Goal: Task Accomplishment & Management: Use online tool/utility

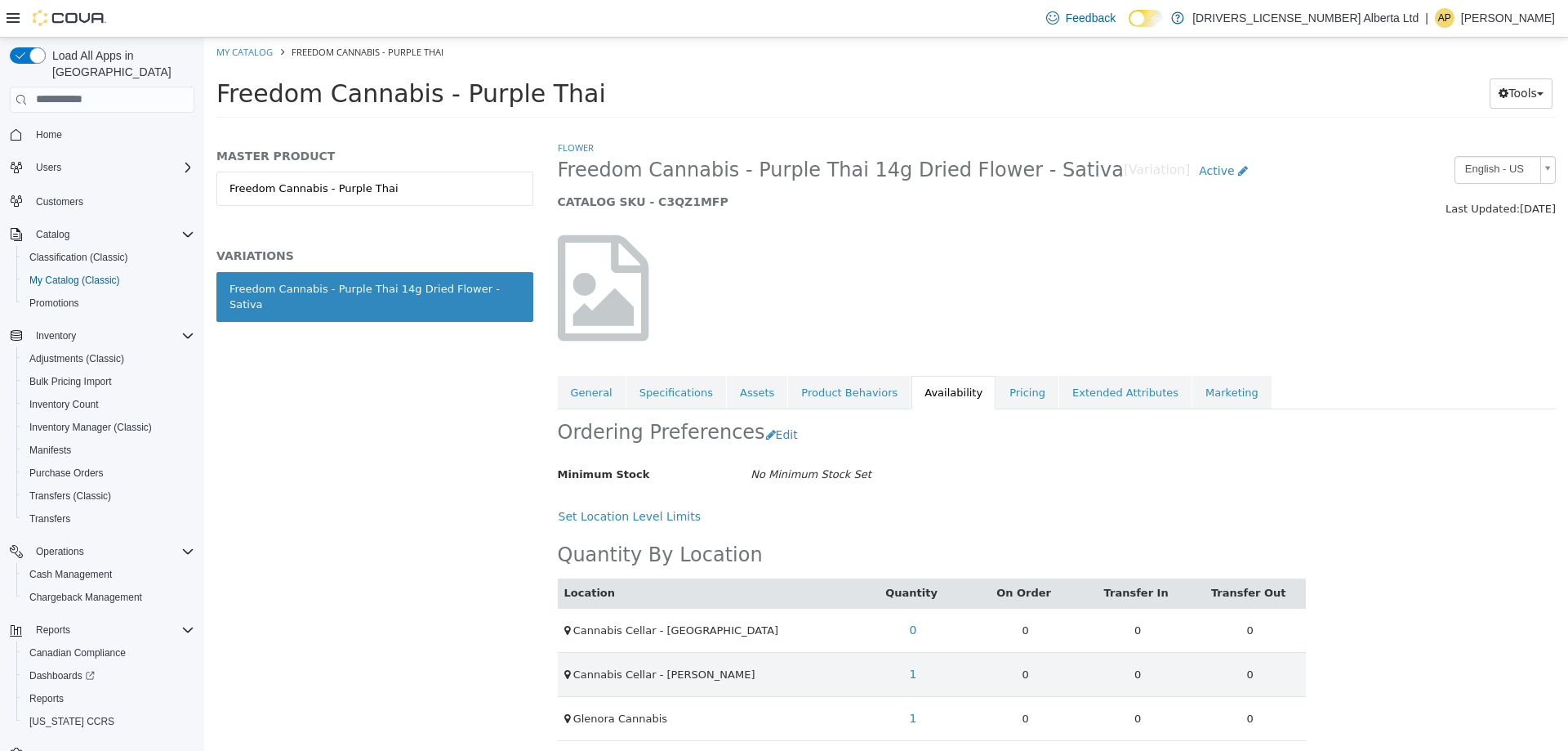
click at [224, 50] on link "My Catalog" at bounding box center [244, 51] width 56 height 12
select select "**********"
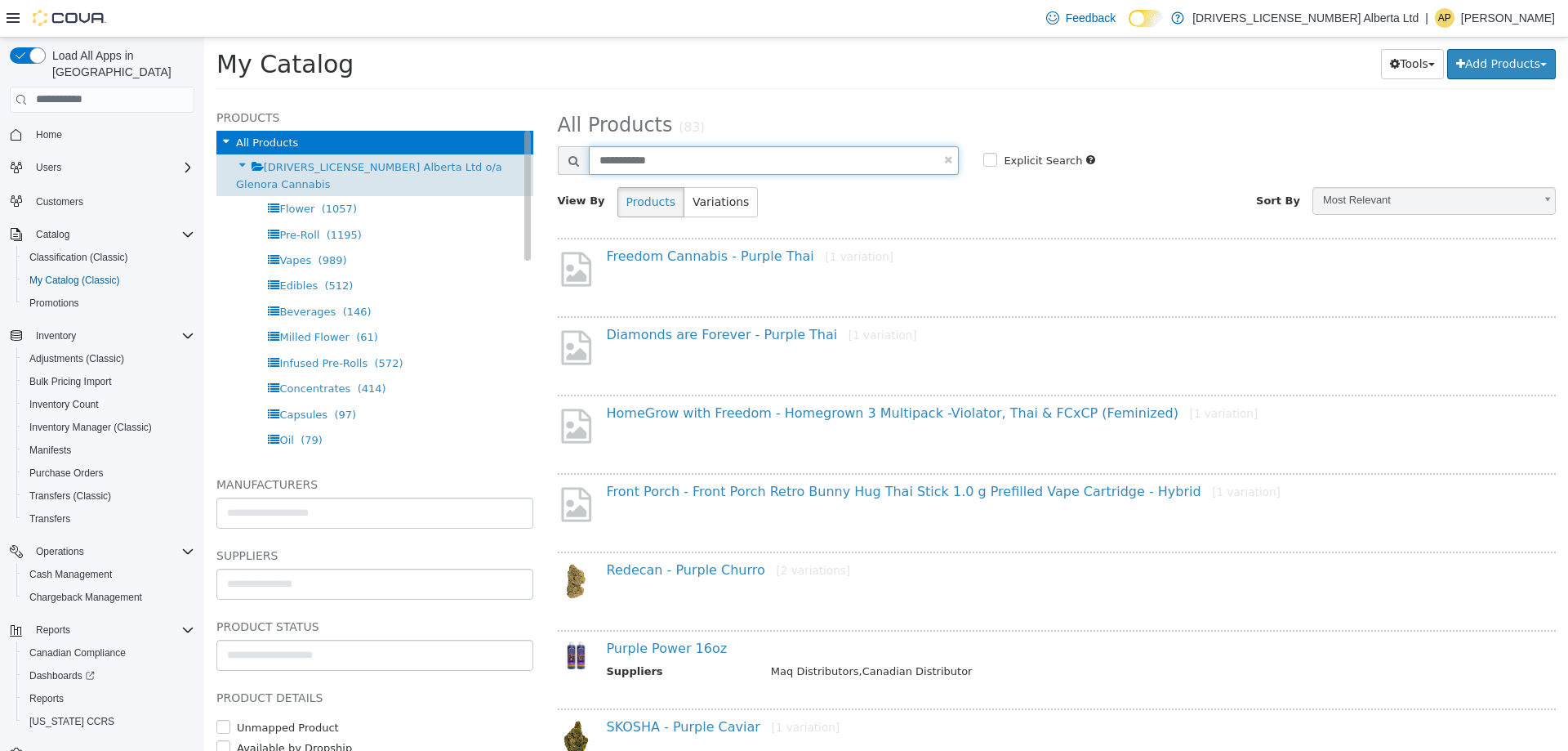
drag, startPoint x: 692, startPoint y: 163, endPoint x: 392, endPoint y: 173, distance: 300.2
click at [410, 99] on div "**********" at bounding box center [886, 99] width 1364 height 0
type input "*********"
select select "**********"
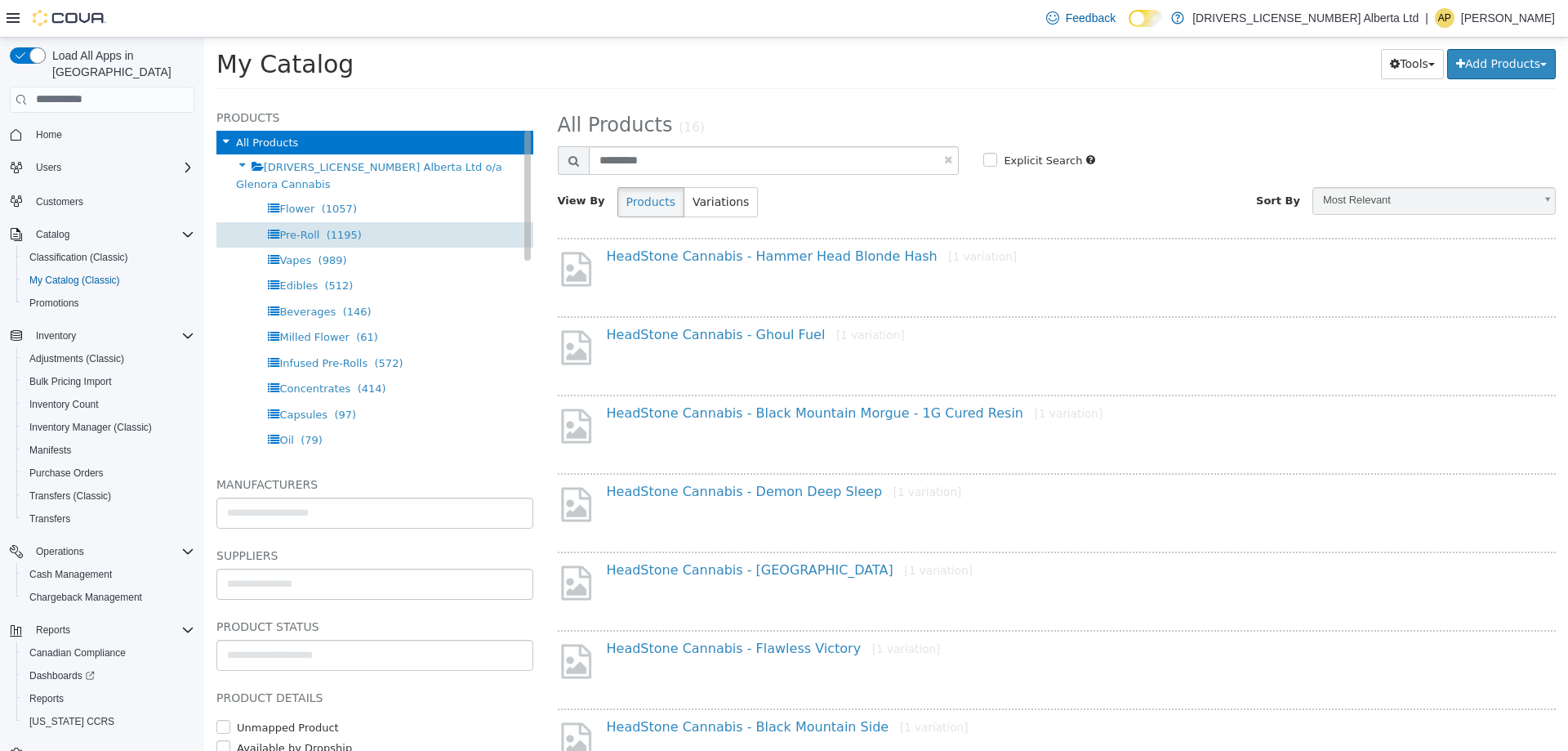
click at [382, 229] on div "Pre-Roll (1195)" at bounding box center [375, 234] width 317 height 26
select select "**********"
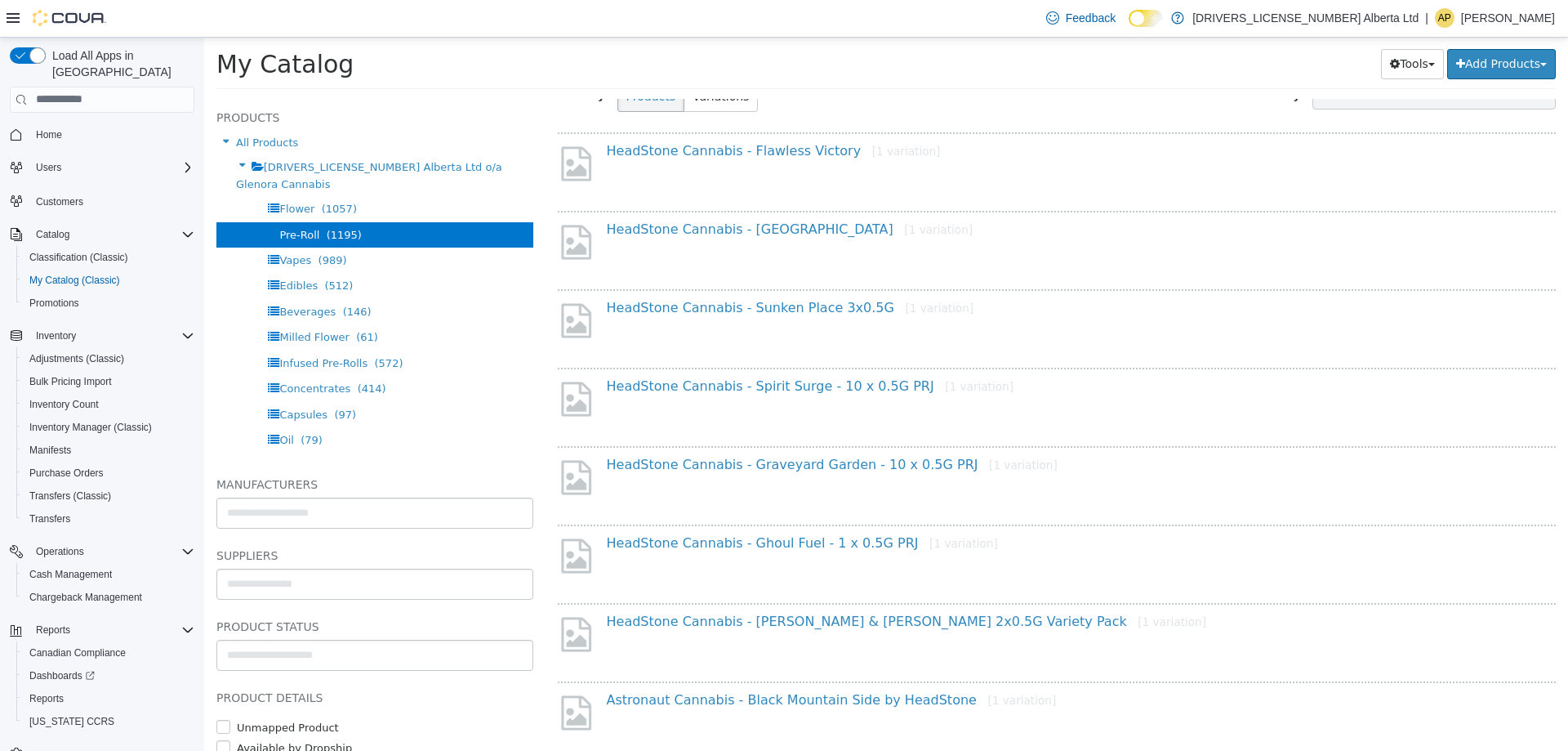
scroll to position [145, 0]
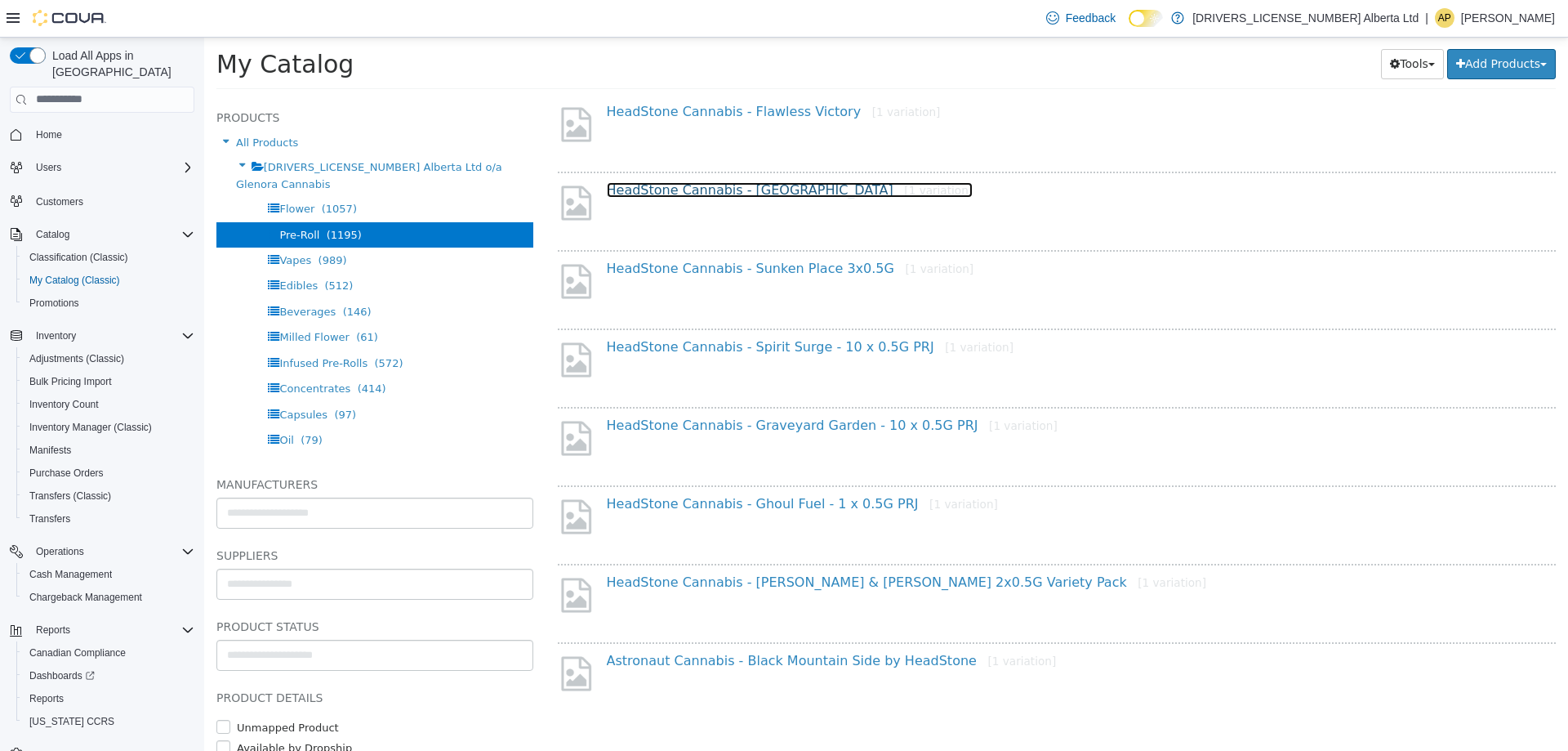
click at [846, 191] on link "HeadStone Cannabis - Black Mountain Morgue [1 variation]" at bounding box center [790, 189] width 366 height 15
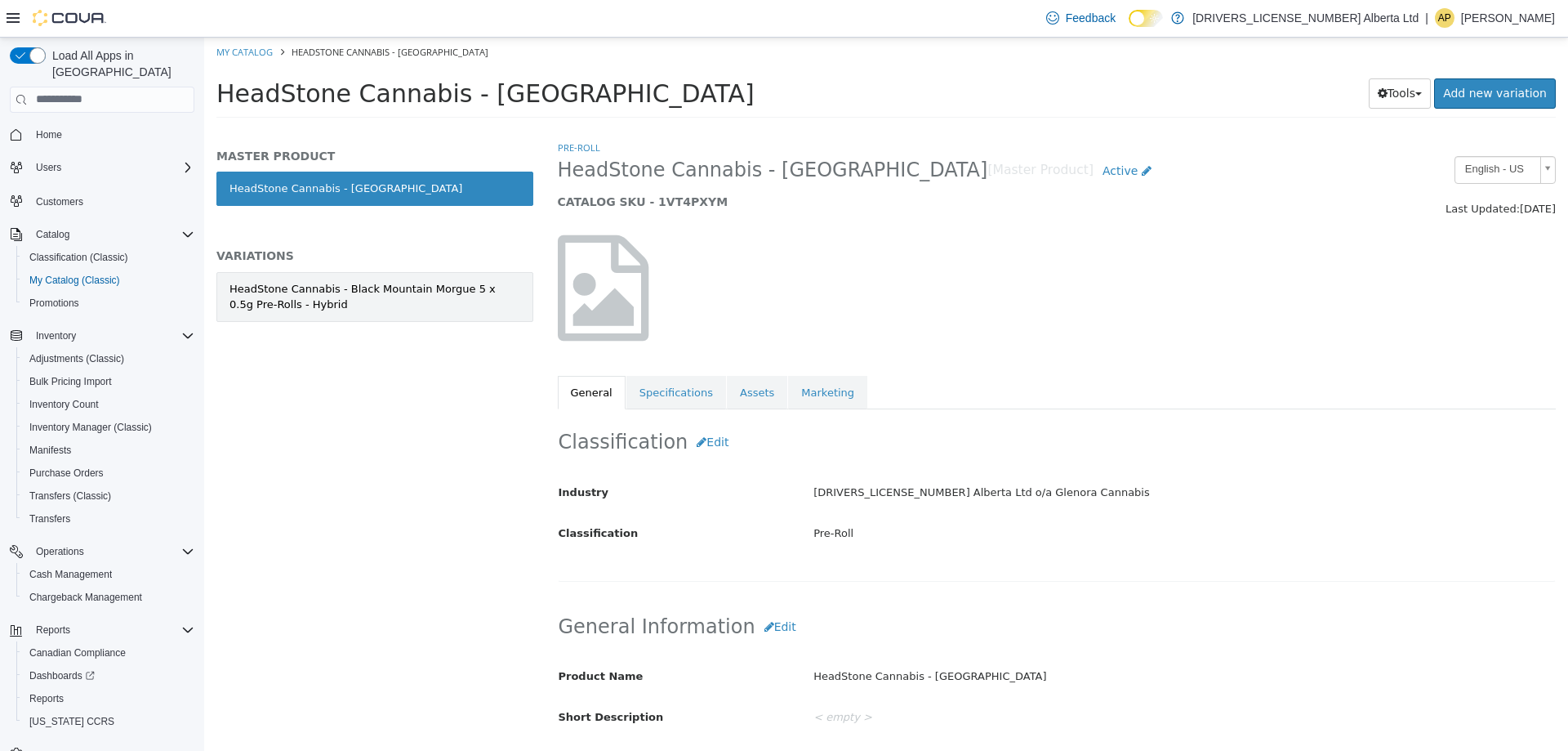
click at [431, 293] on div "HeadStone Cannabis - Black Mountain Morgue 5 x 0.5g Pre-Rolls - Hybrid" at bounding box center [375, 296] width 291 height 31
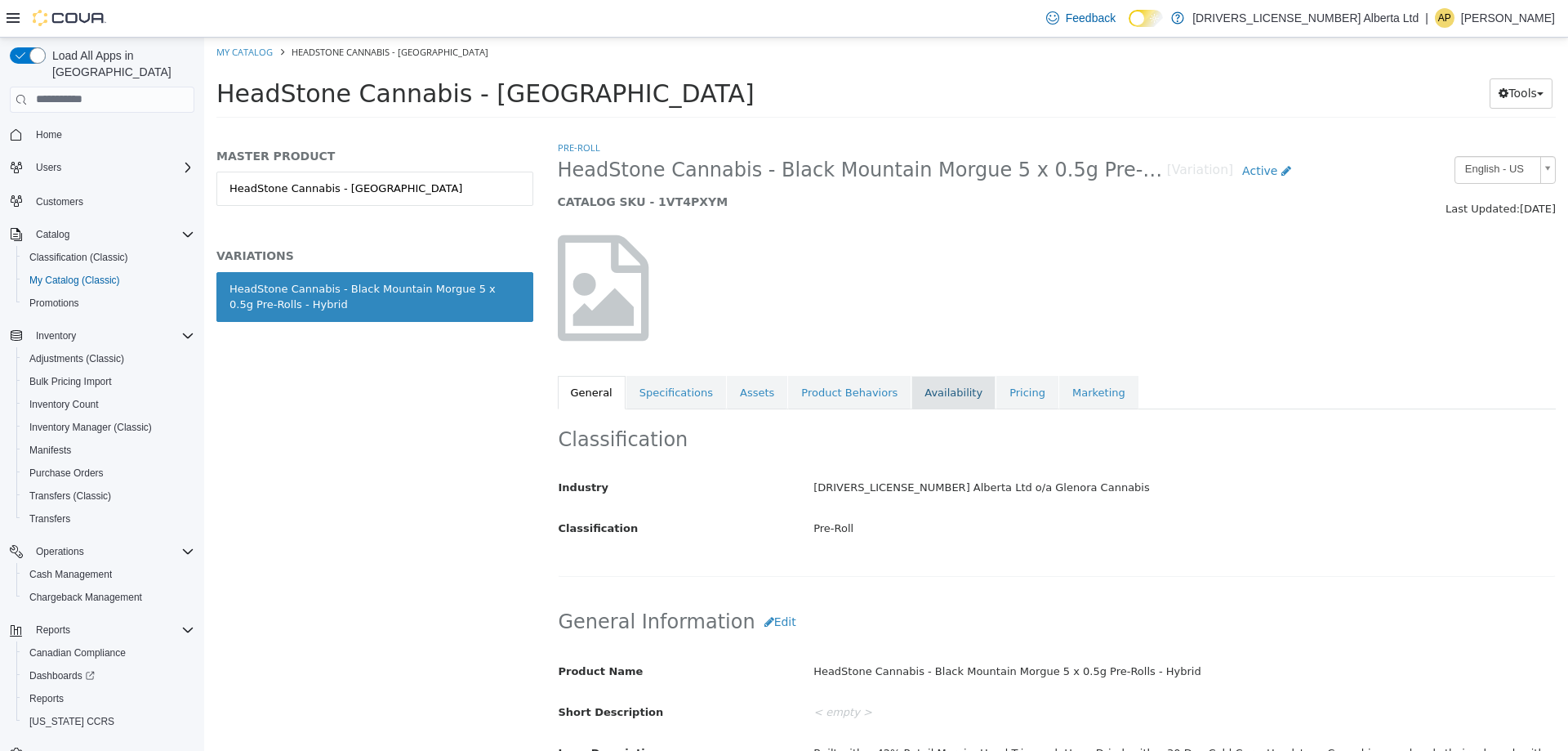
click at [938, 393] on link "Availability" at bounding box center [954, 392] width 84 height 34
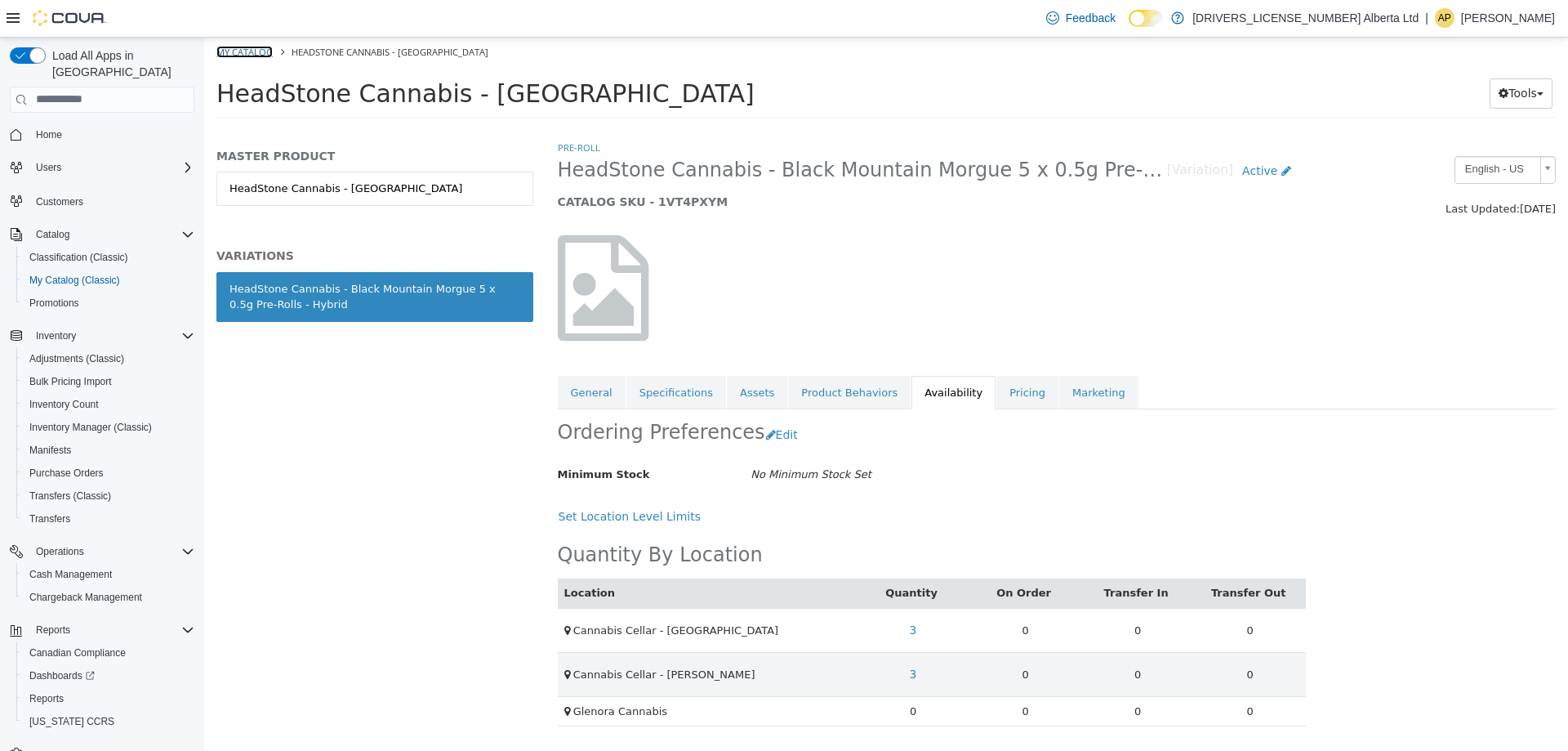
click at [260, 56] on link "My Catalog" at bounding box center [244, 51] width 56 height 12
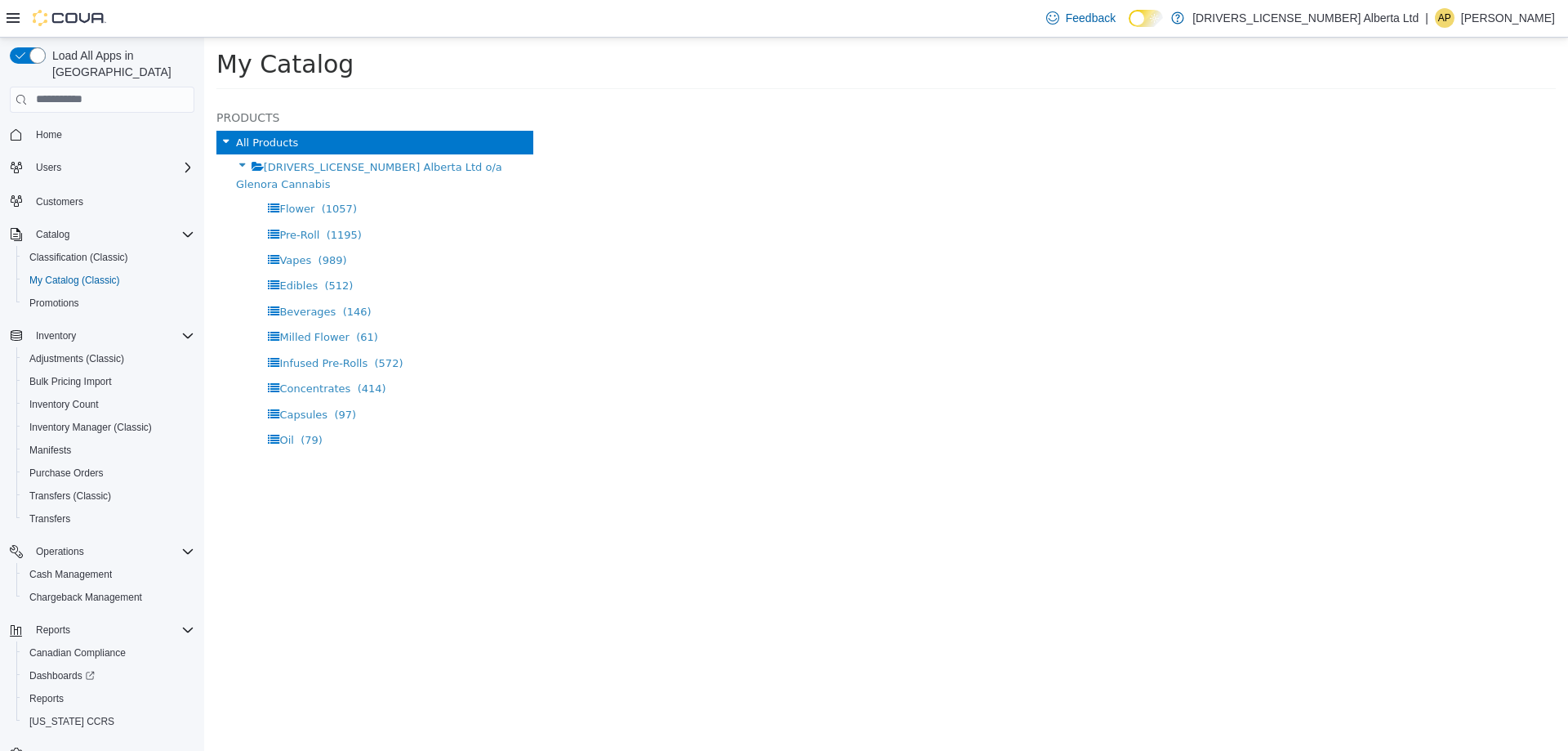
select select "**********"
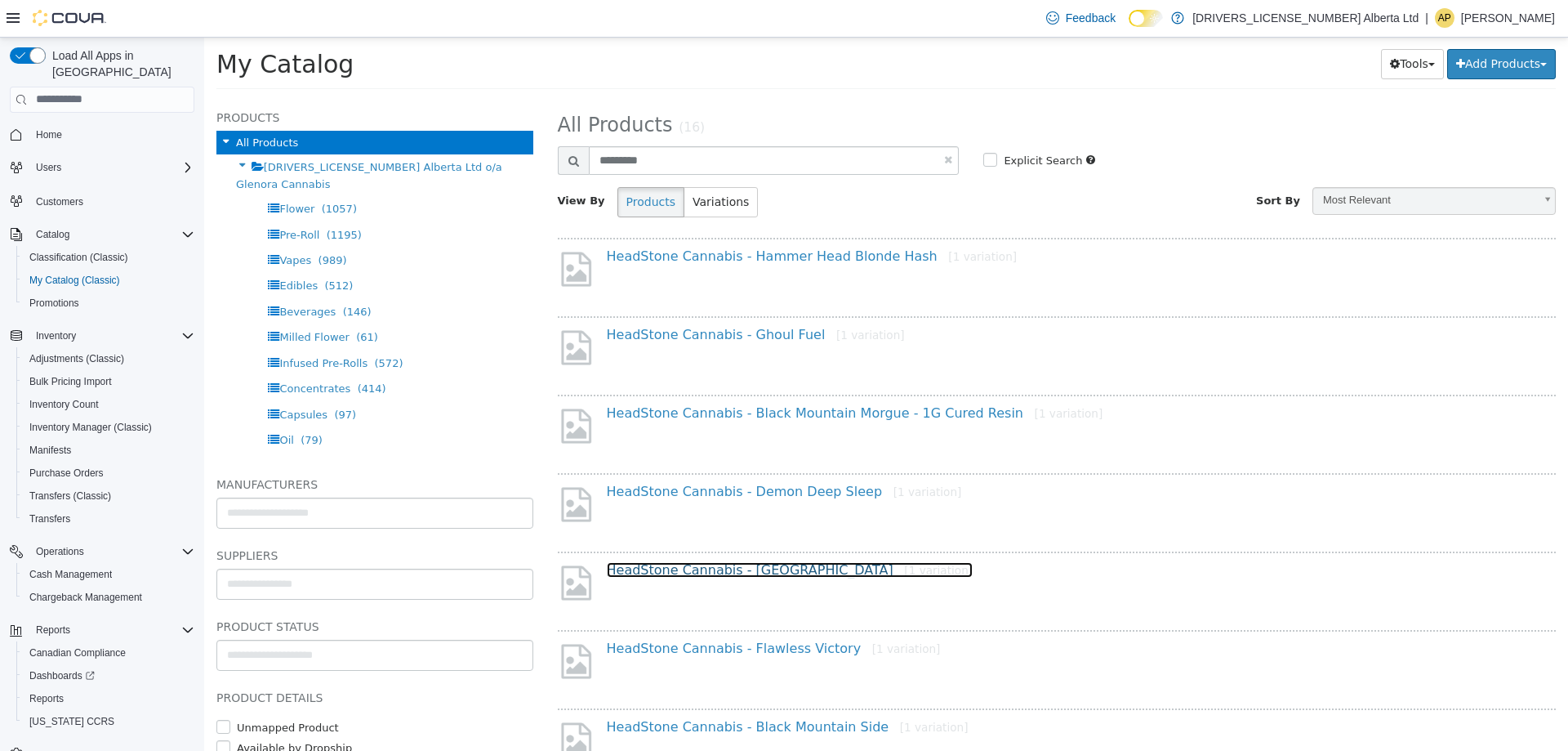
click at [772, 566] on link "HeadStone Cannabis - Black Mountain Morgue [1 variation]" at bounding box center [790, 569] width 366 height 15
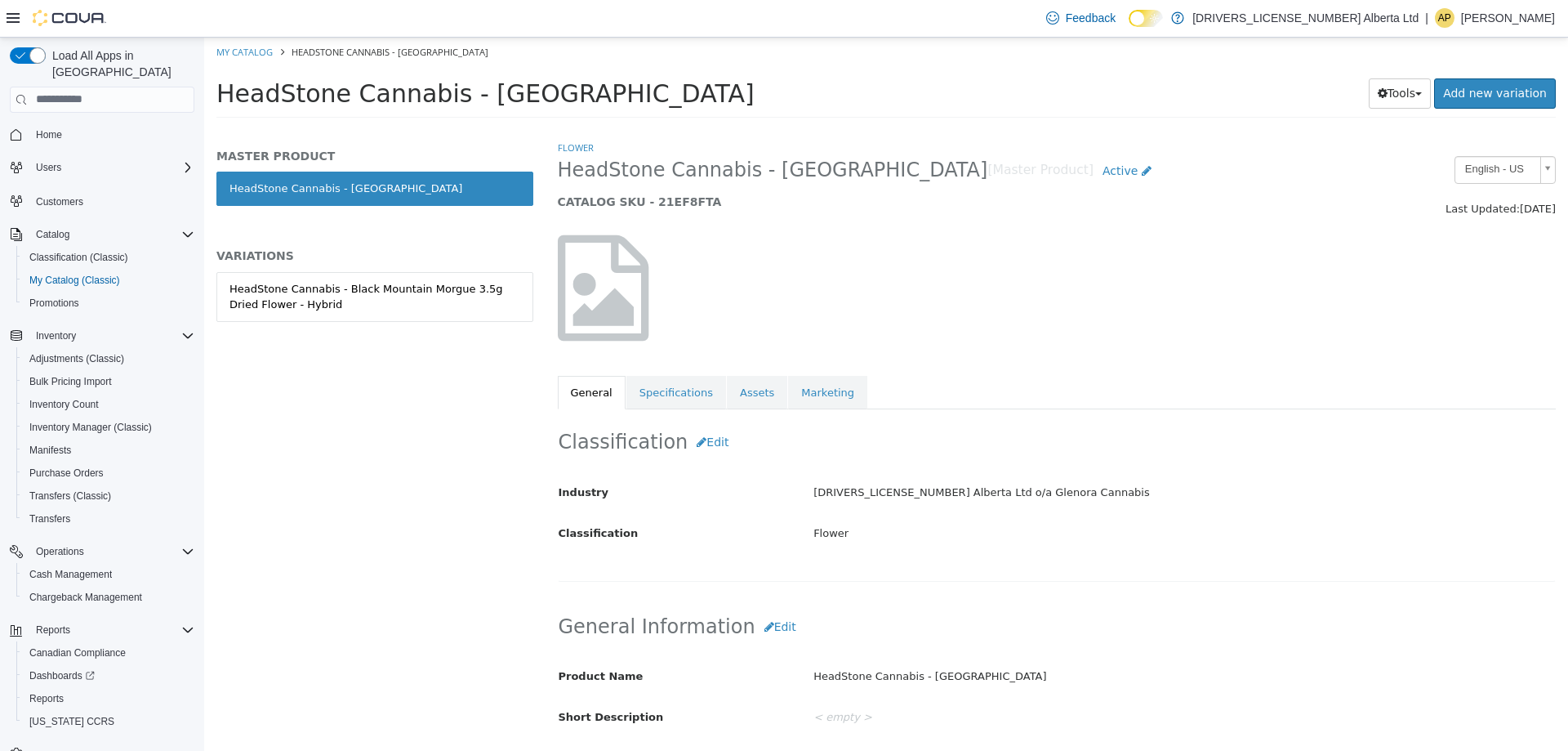
select select "**********"
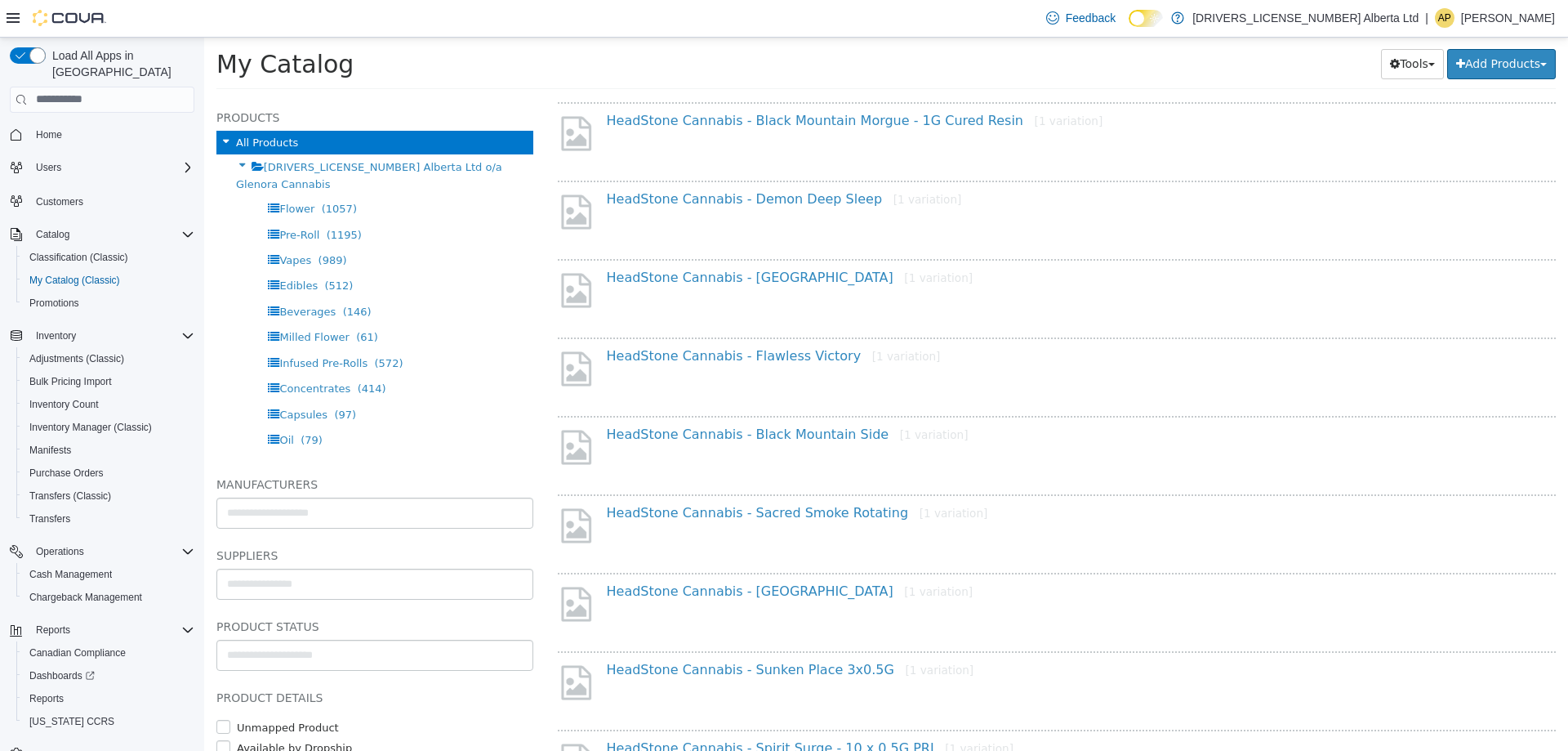
scroll to position [326, 0]
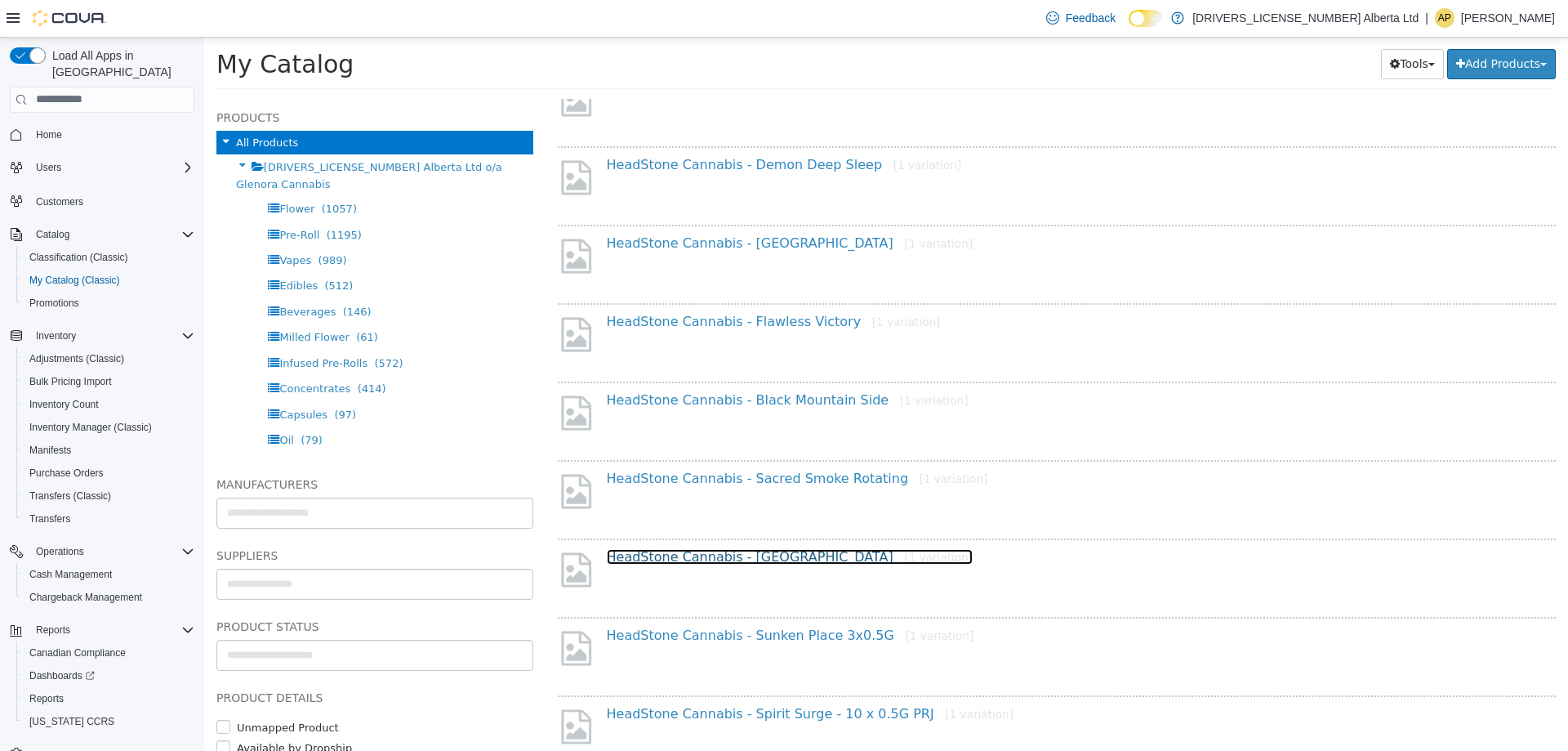
click at [824, 549] on link "HeadStone Cannabis - Black Mountain Morgue [1 variation]" at bounding box center [790, 556] width 366 height 15
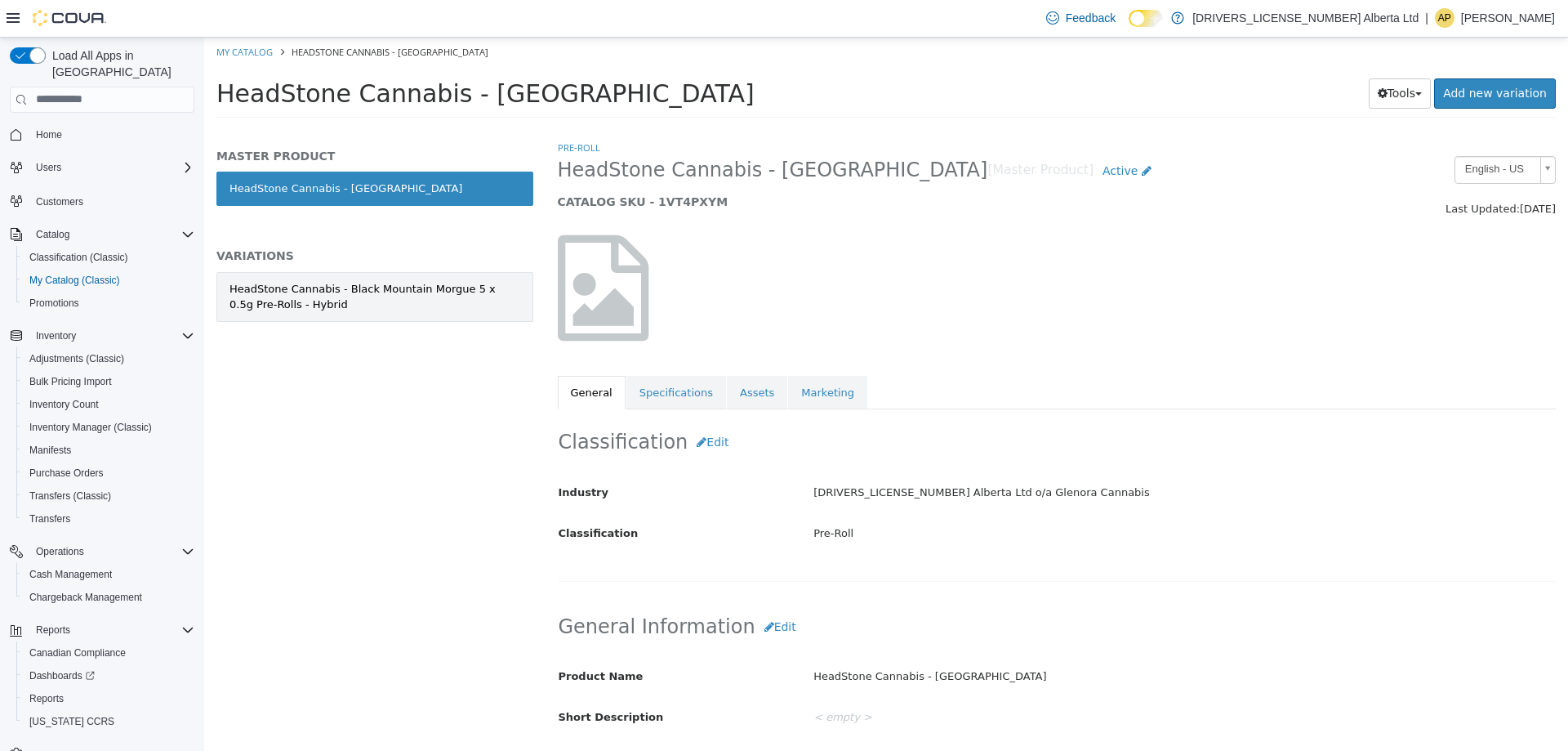
click at [383, 281] on div "HeadStone Cannabis - Black Mountain Morgue 5 x 0.5g Pre-Rolls - Hybrid" at bounding box center [375, 296] width 291 height 31
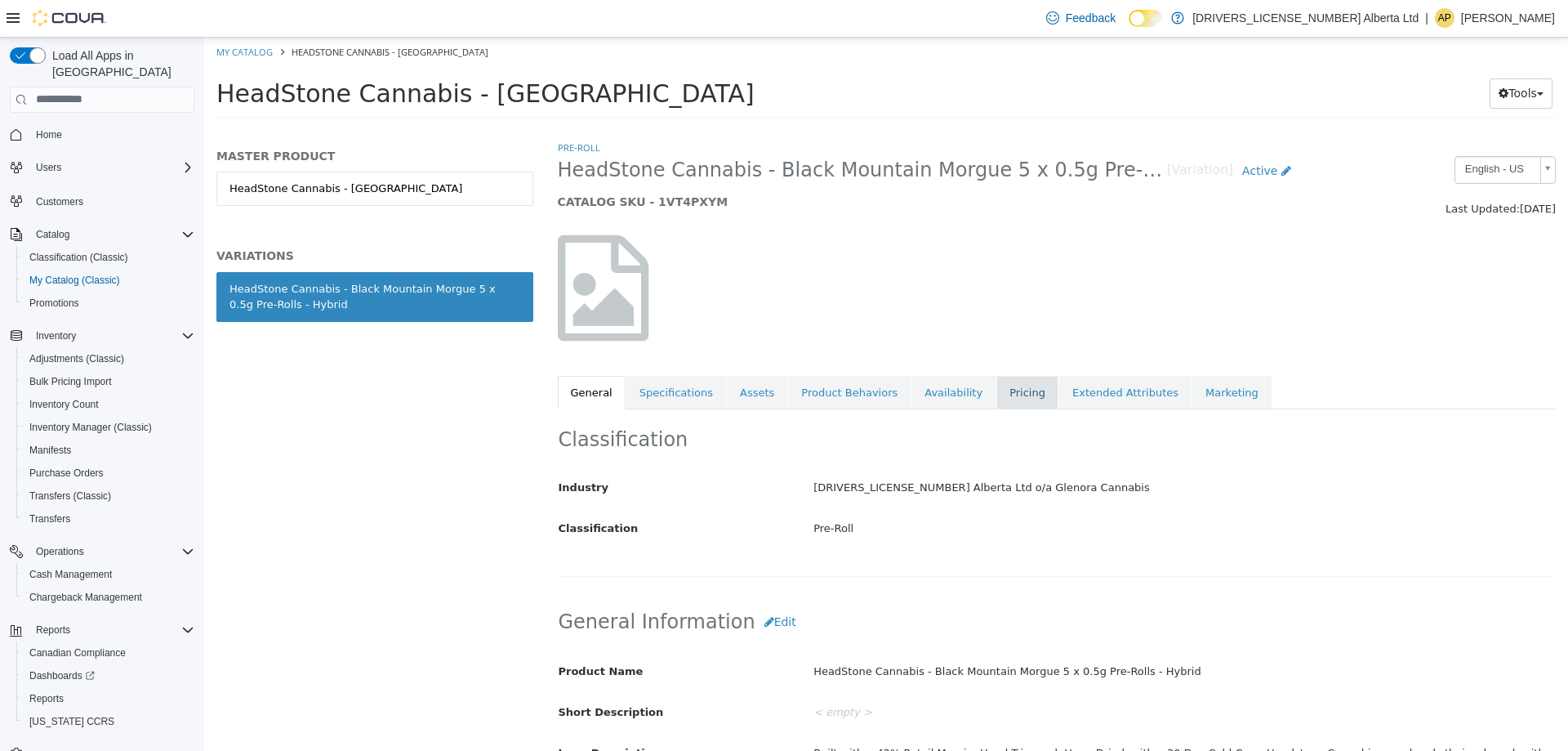
click at [997, 391] on link "Pricing" at bounding box center [1027, 392] width 62 height 34
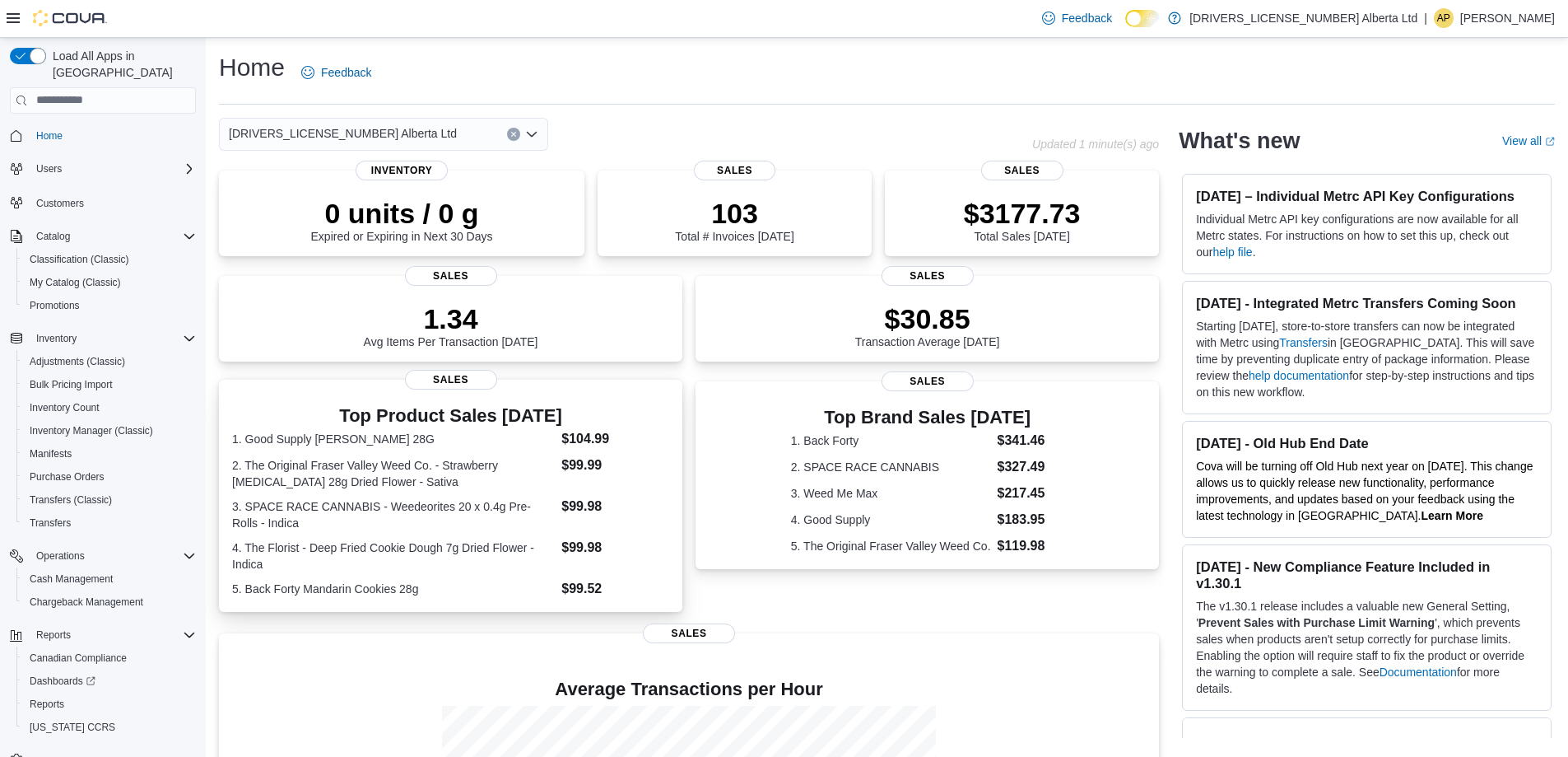
click at [616, 483] on dl "1. Good Supply Jean Guy 28G $104.99 2. The Original Fraser Valley Weed Co. - St…" at bounding box center [450, 514] width 437 height 169
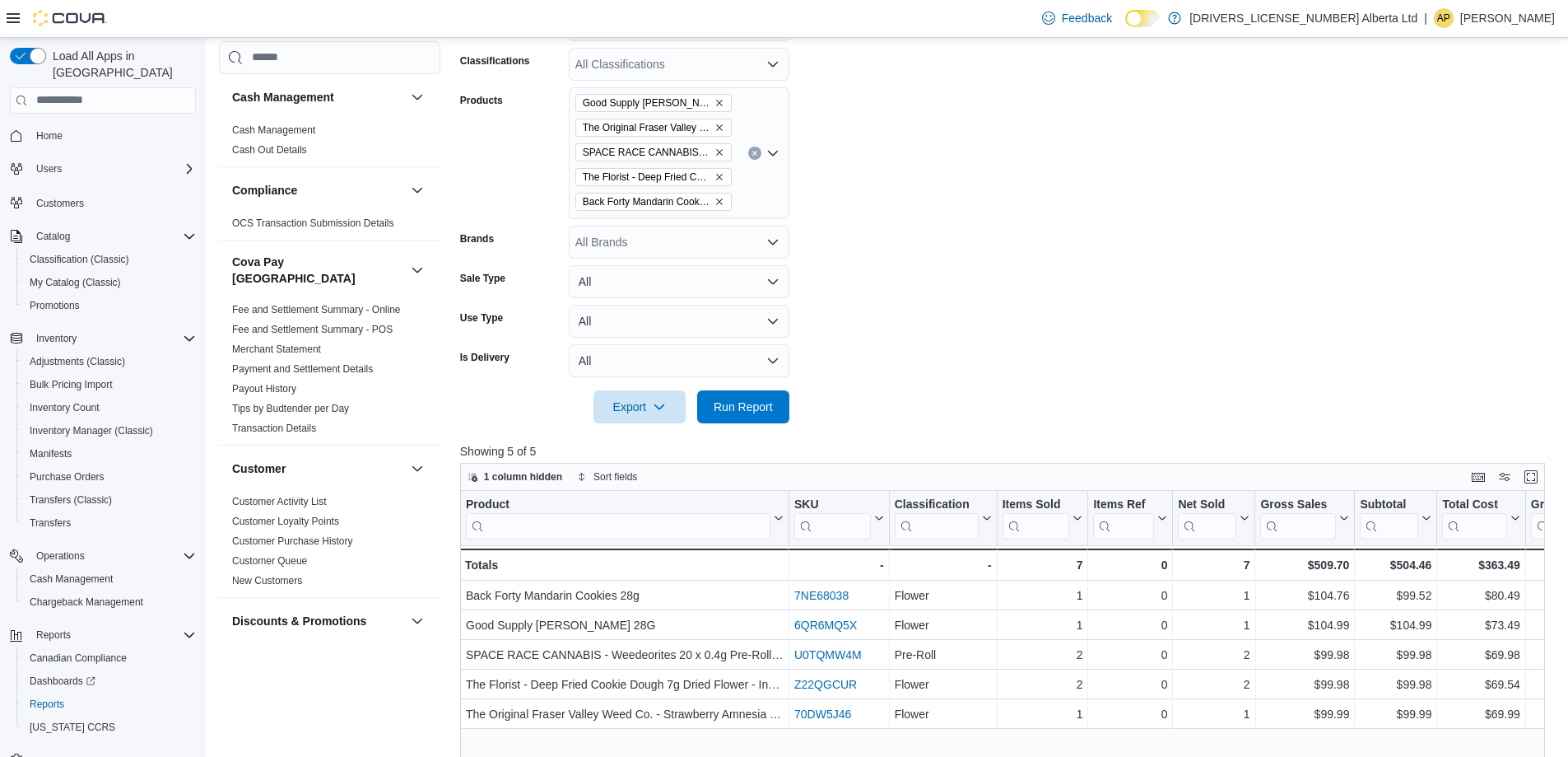
scroll to position [649, 0]
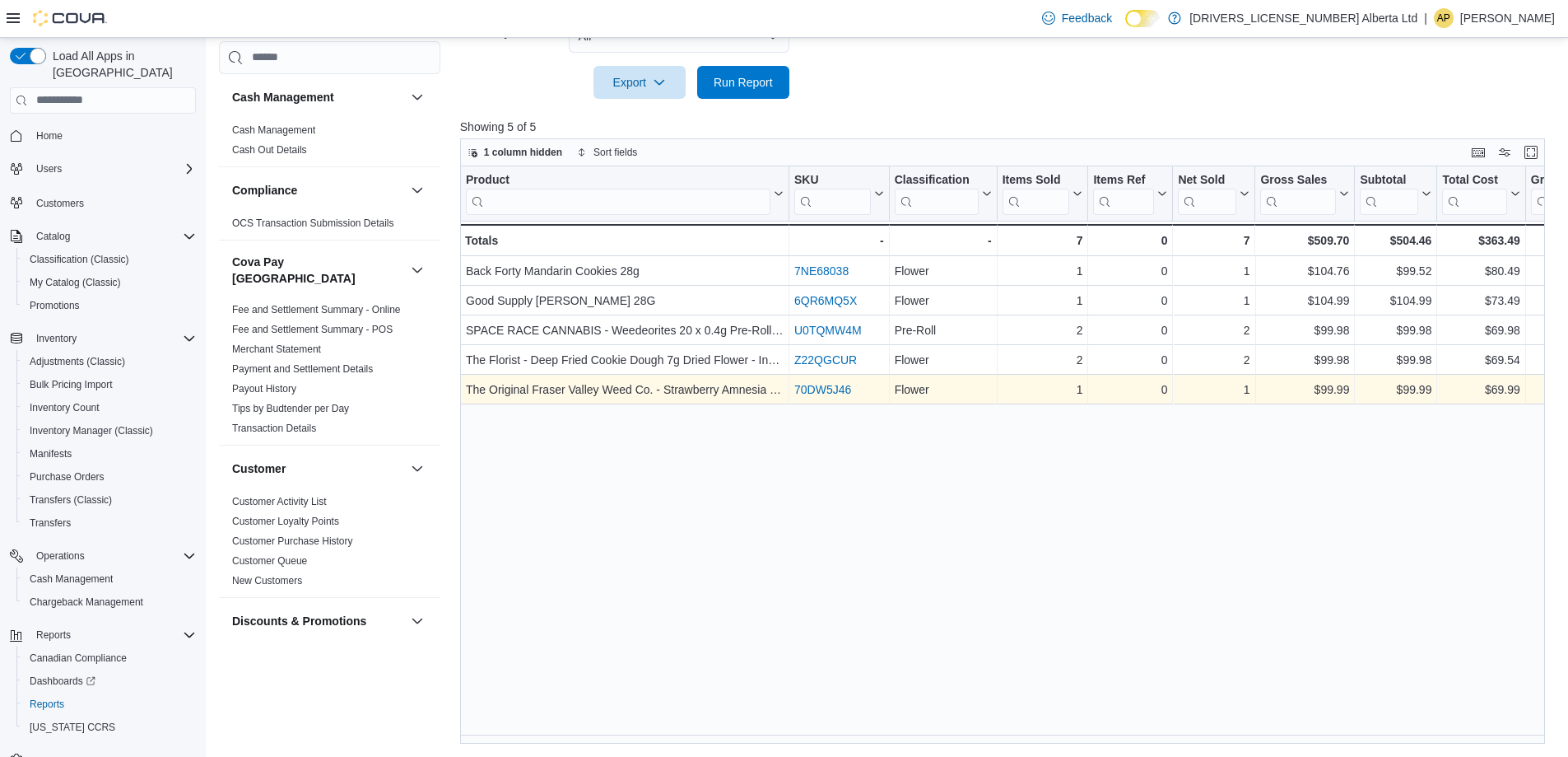
click at [833, 391] on link "70DW5J46" at bounding box center [822, 390] width 57 height 13
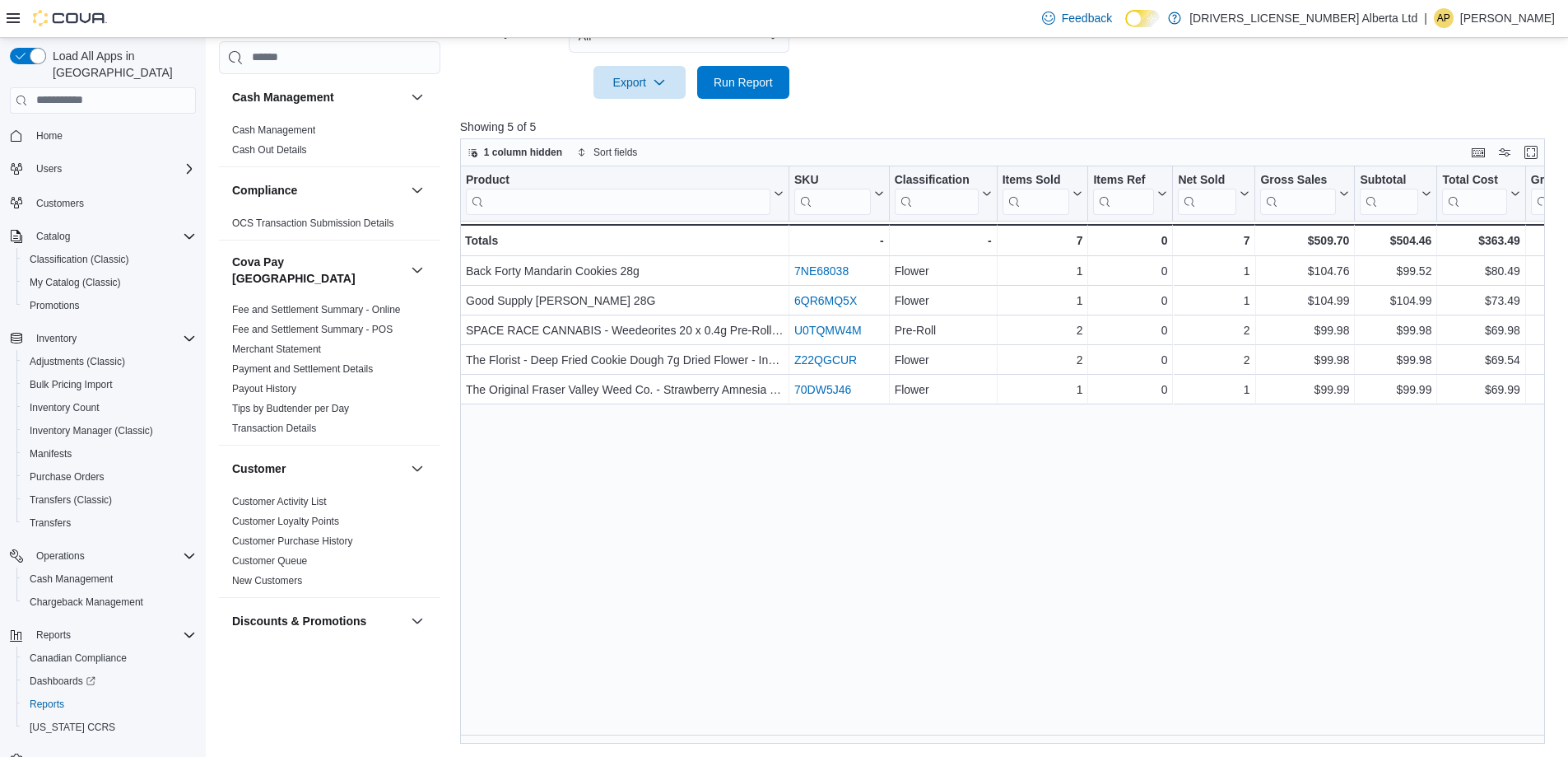
click at [60, 134] on div "Home" at bounding box center [103, 136] width 187 height 31
click at [62, 126] on link "Home" at bounding box center [49, 136] width 39 height 20
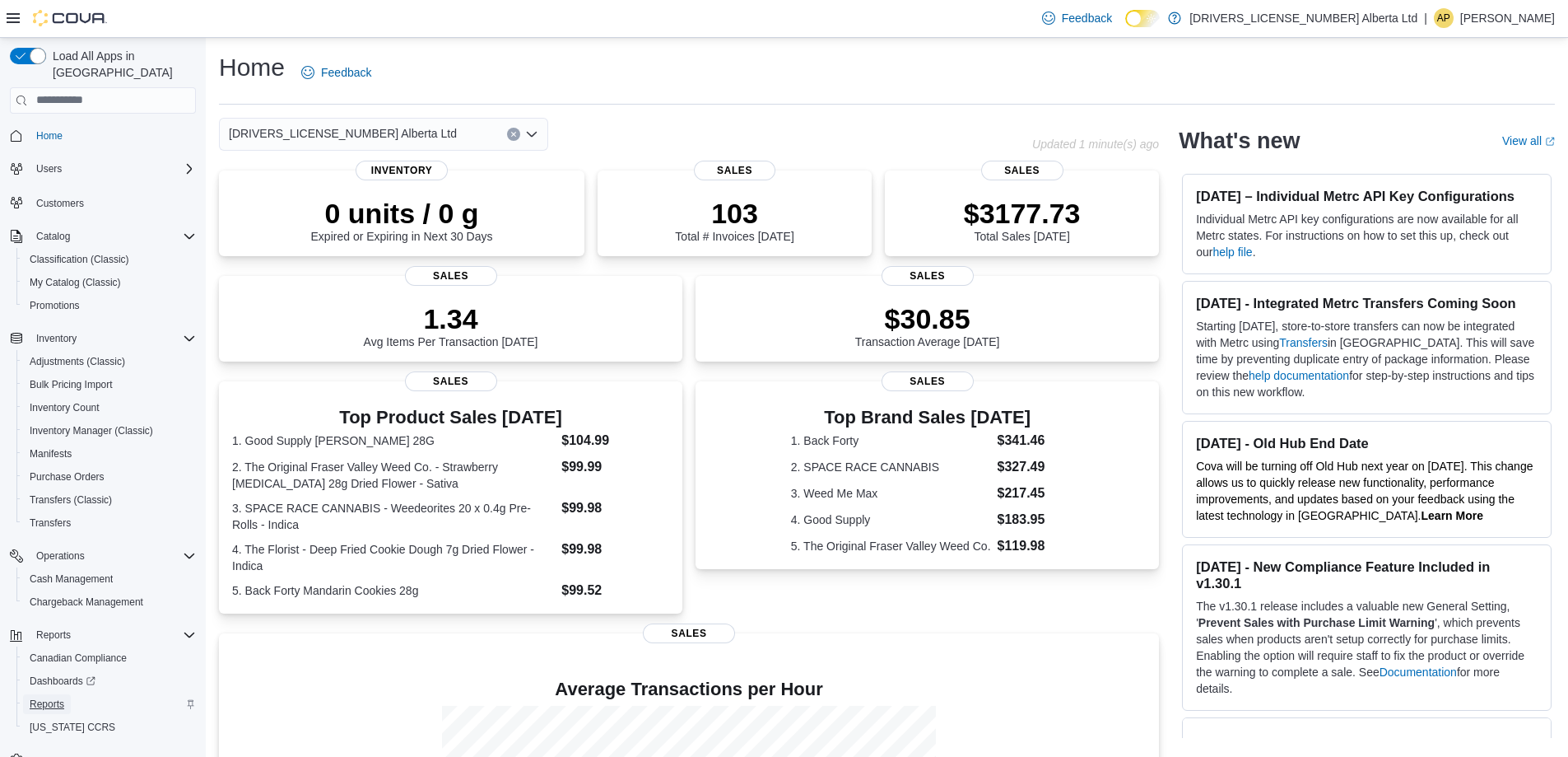
click at [49, 697] on span "Reports" at bounding box center [47, 704] width 35 height 13
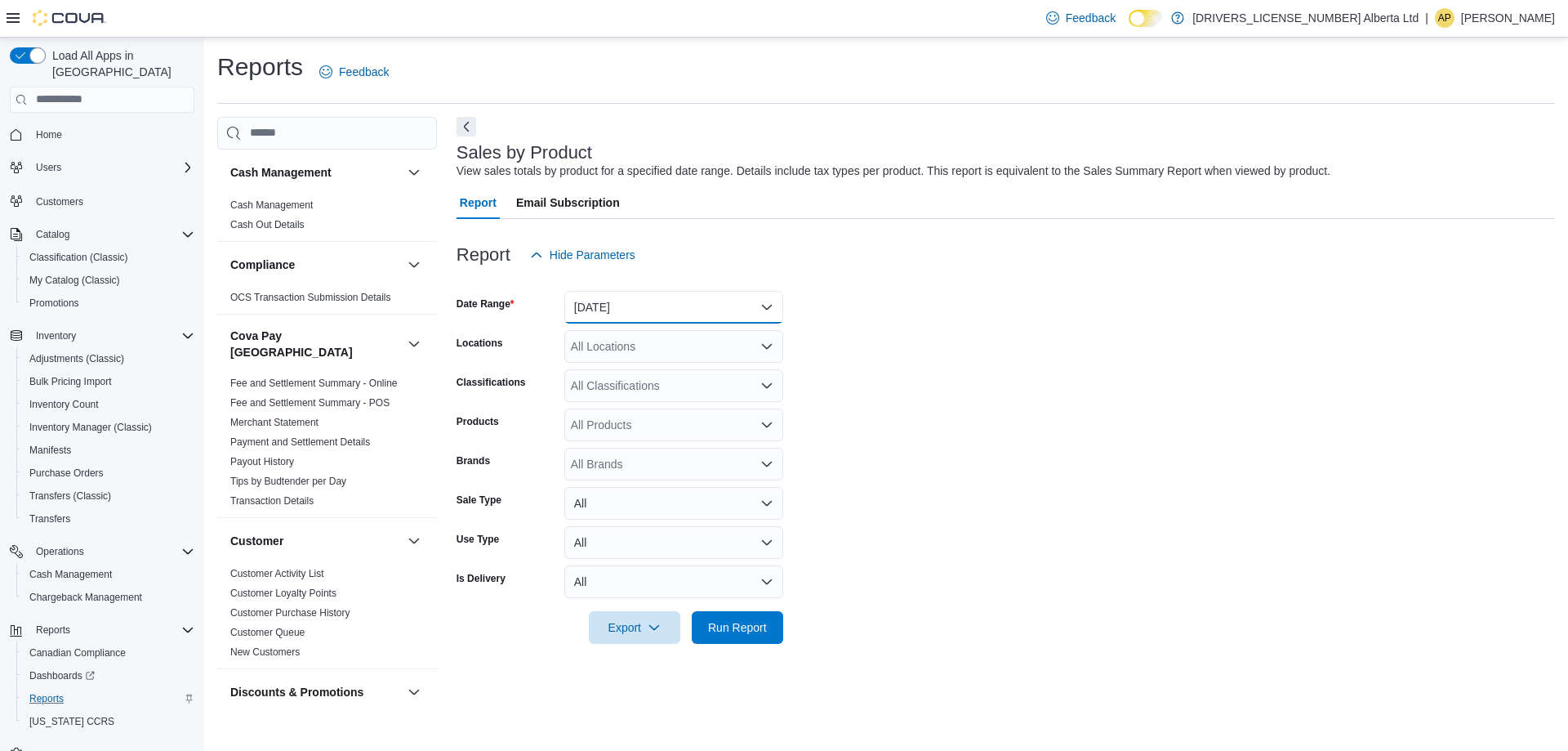
click at [626, 305] on button "[DATE]" at bounding box center [673, 307] width 218 height 32
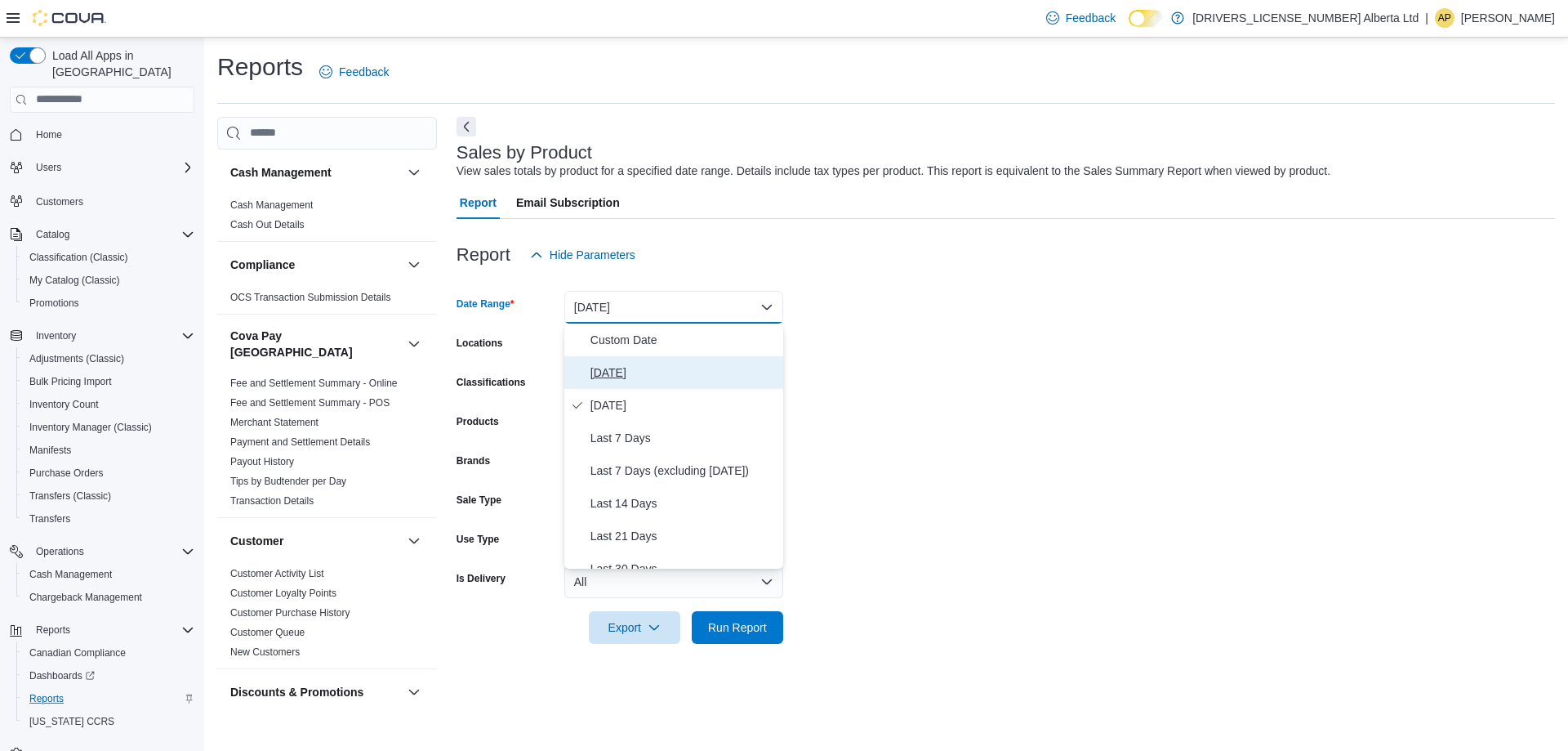
click at [620, 364] on span "[DATE]" at bounding box center [683, 372] width 186 height 20
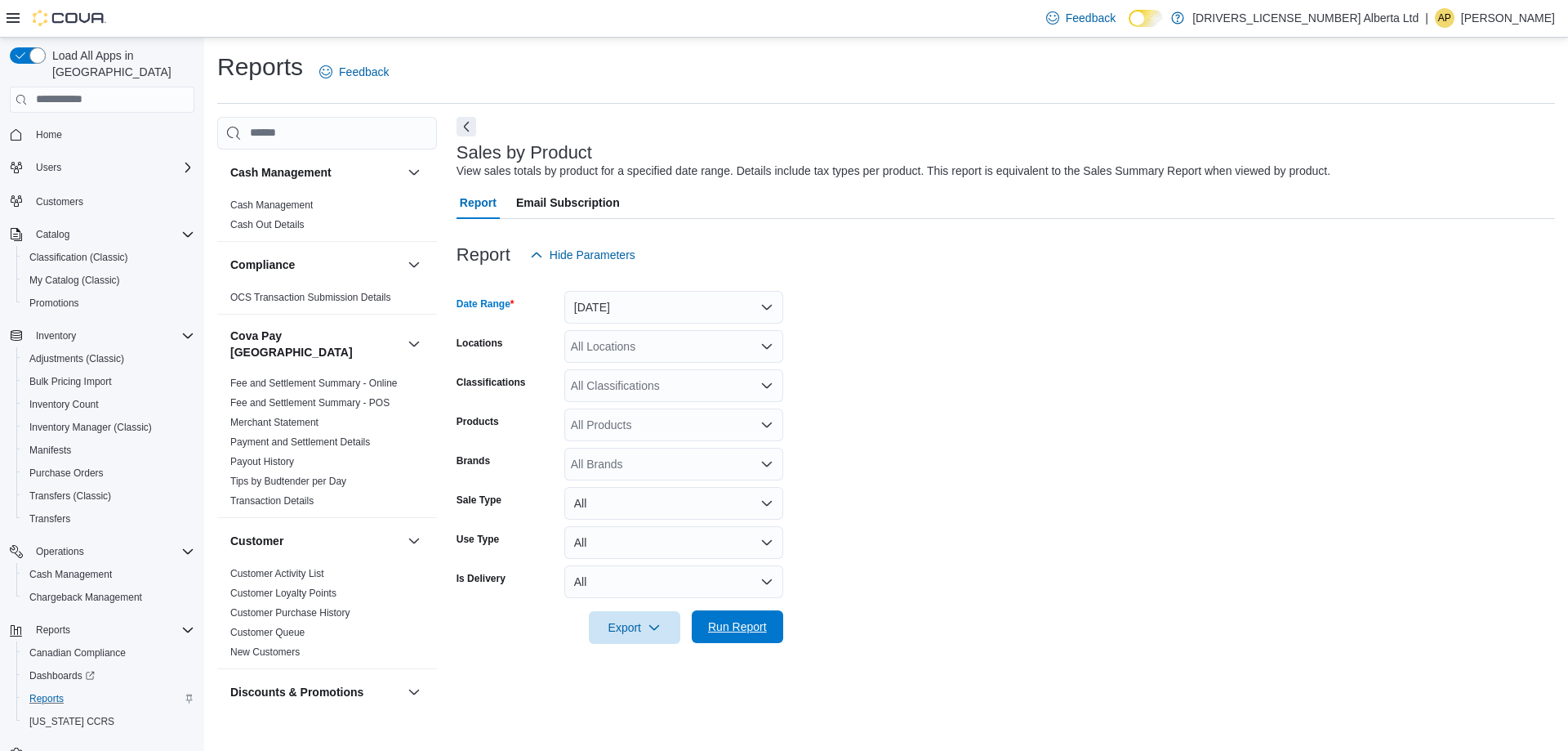
click at [776, 636] on button "Run Report" at bounding box center [737, 627] width 92 height 32
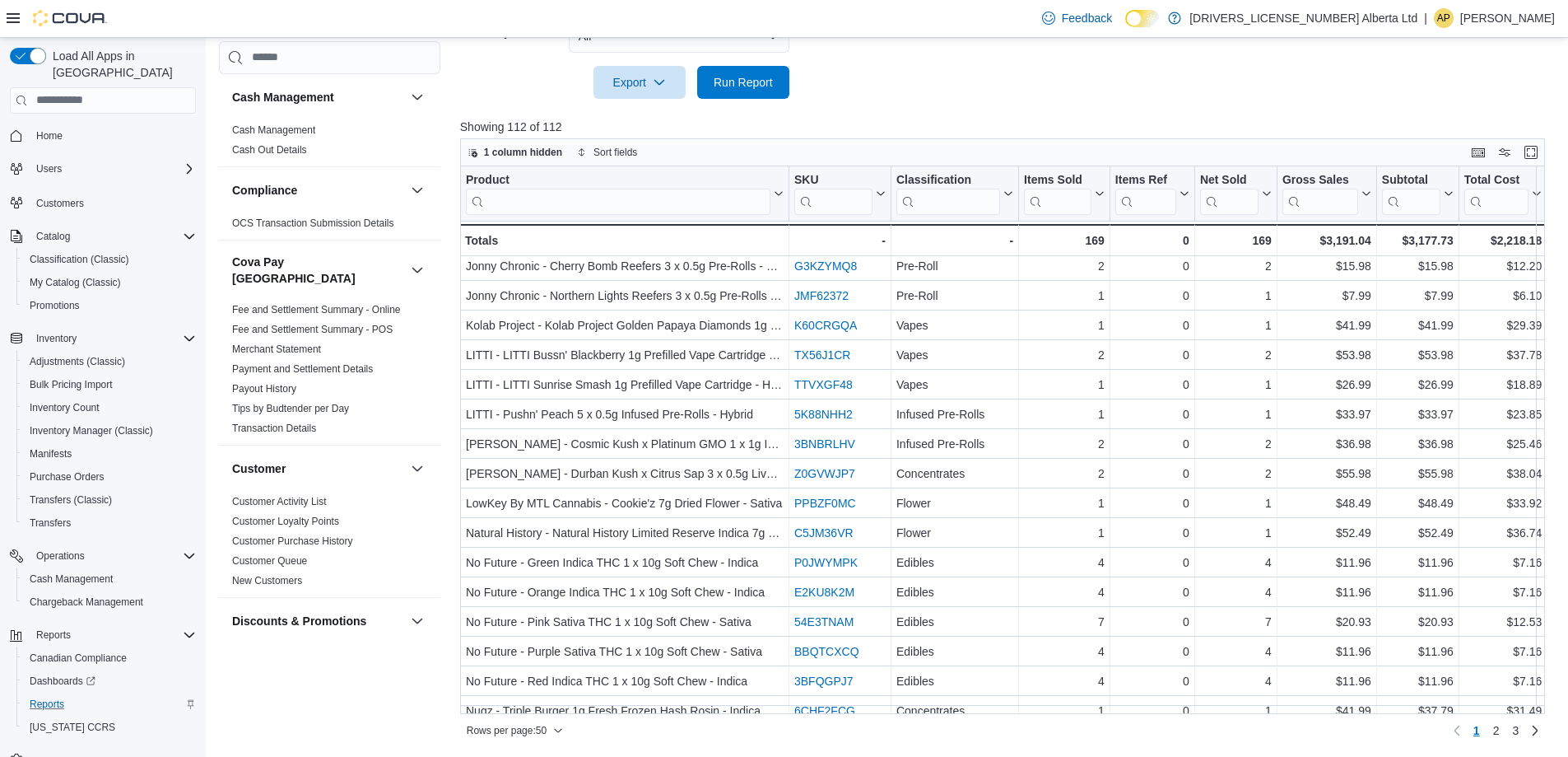
scroll to position [1033, 0]
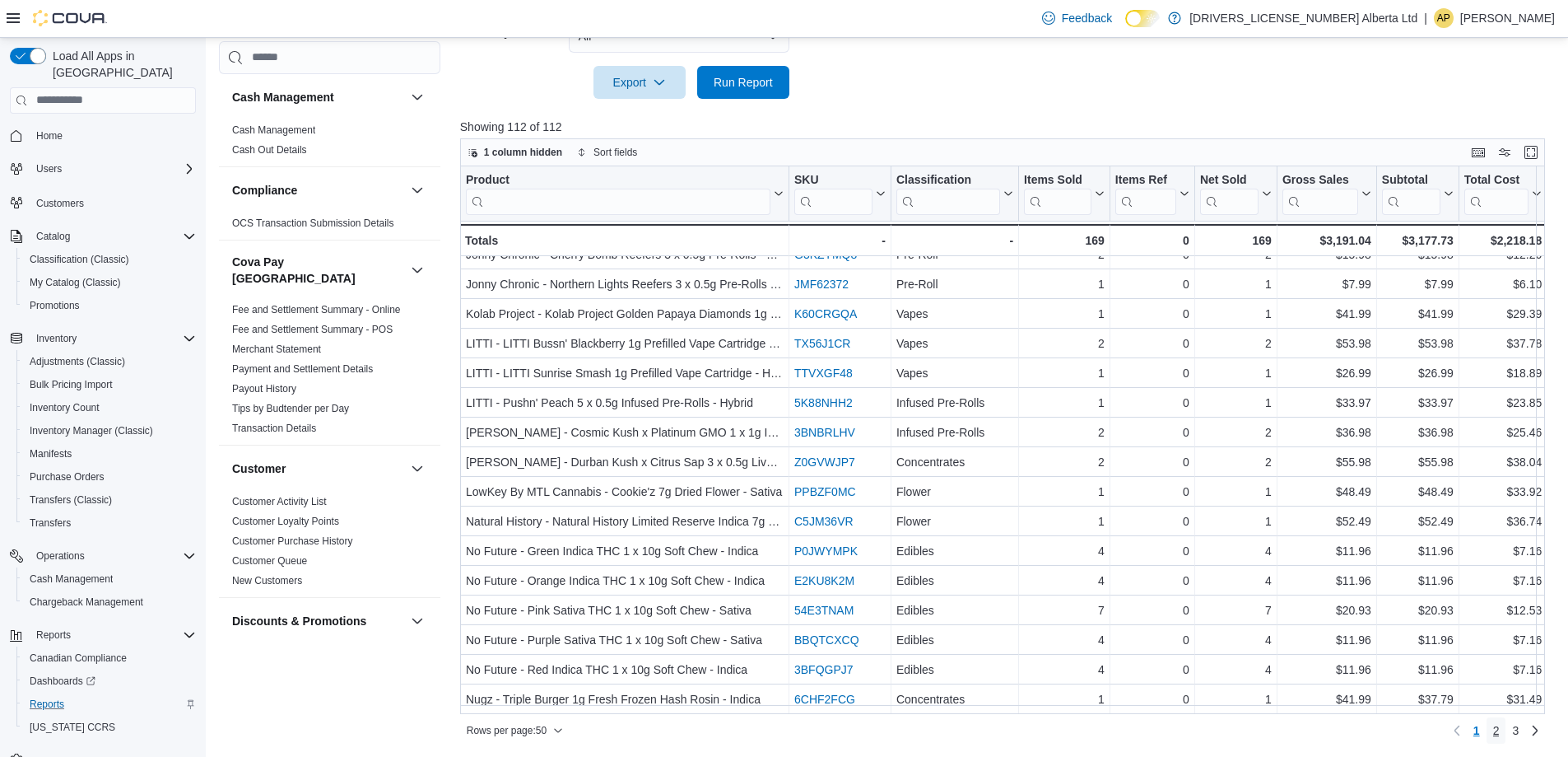
click at [1500, 734] on span "2" at bounding box center [1496, 730] width 7 height 16
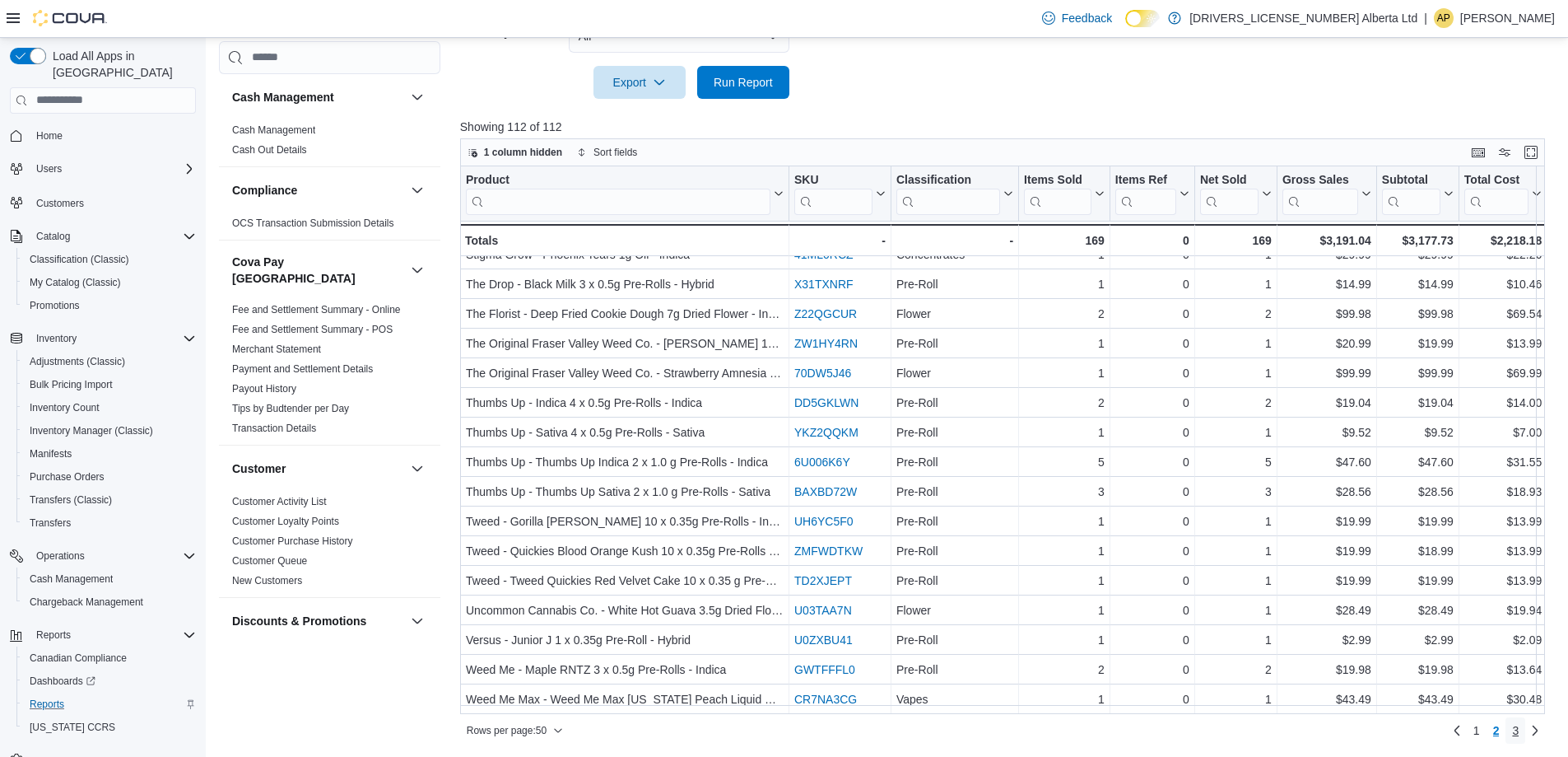
click at [1519, 731] on span "3" at bounding box center [1515, 730] width 7 height 16
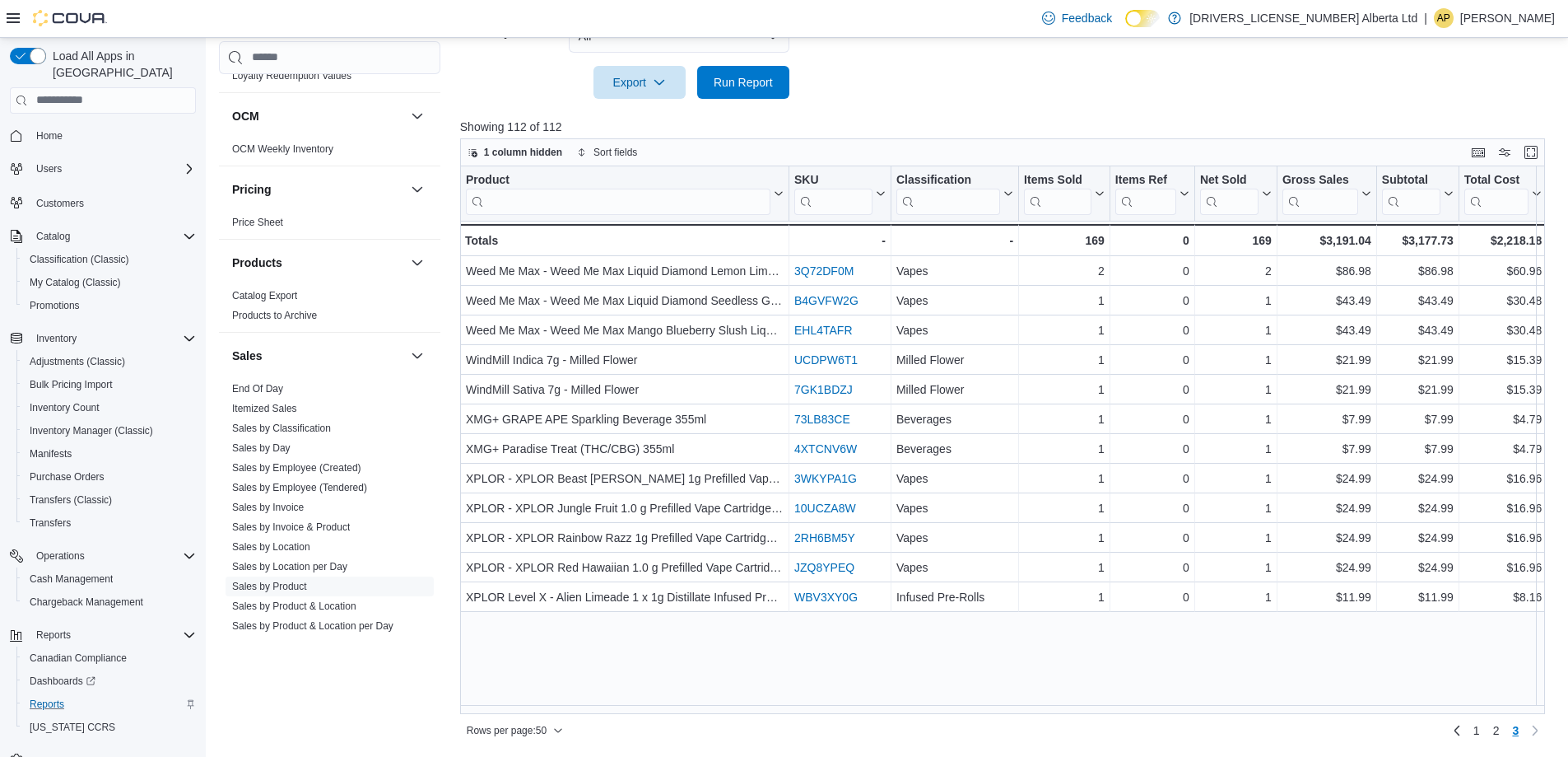
scroll to position [1153, 0]
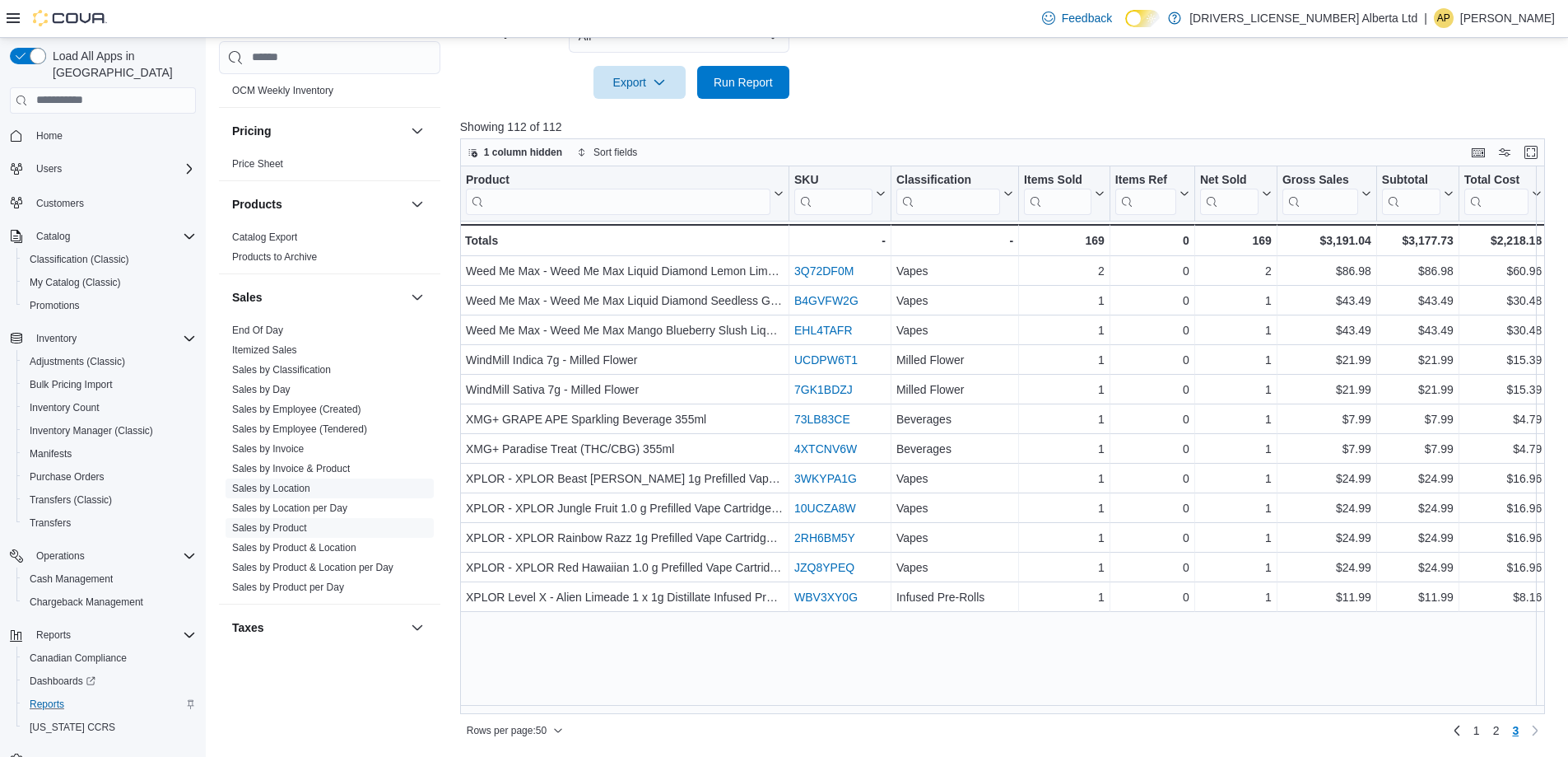
click at [292, 483] on link "Sales by Location" at bounding box center [270, 489] width 78 height 12
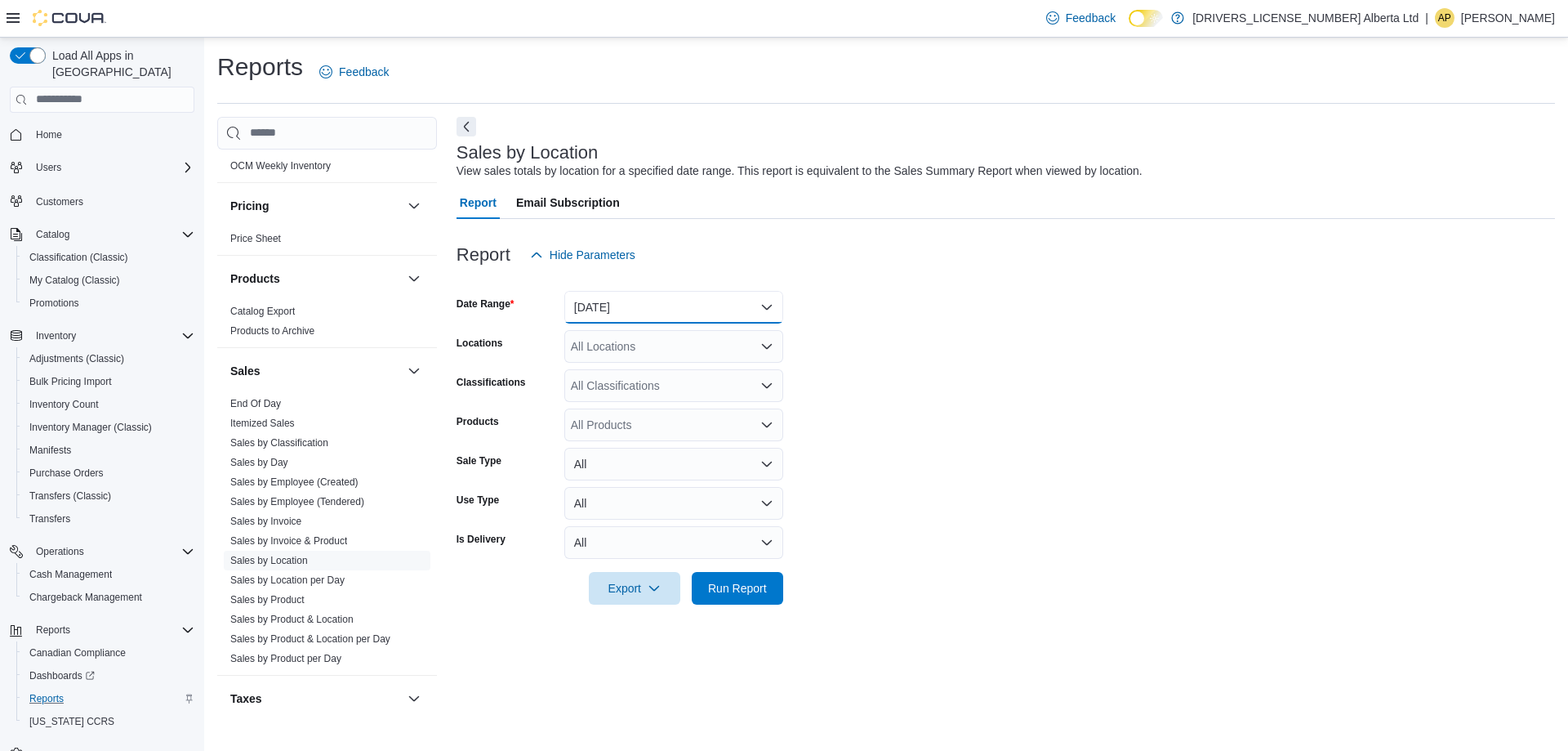
click at [739, 318] on button "[DATE]" at bounding box center [673, 307] width 218 height 32
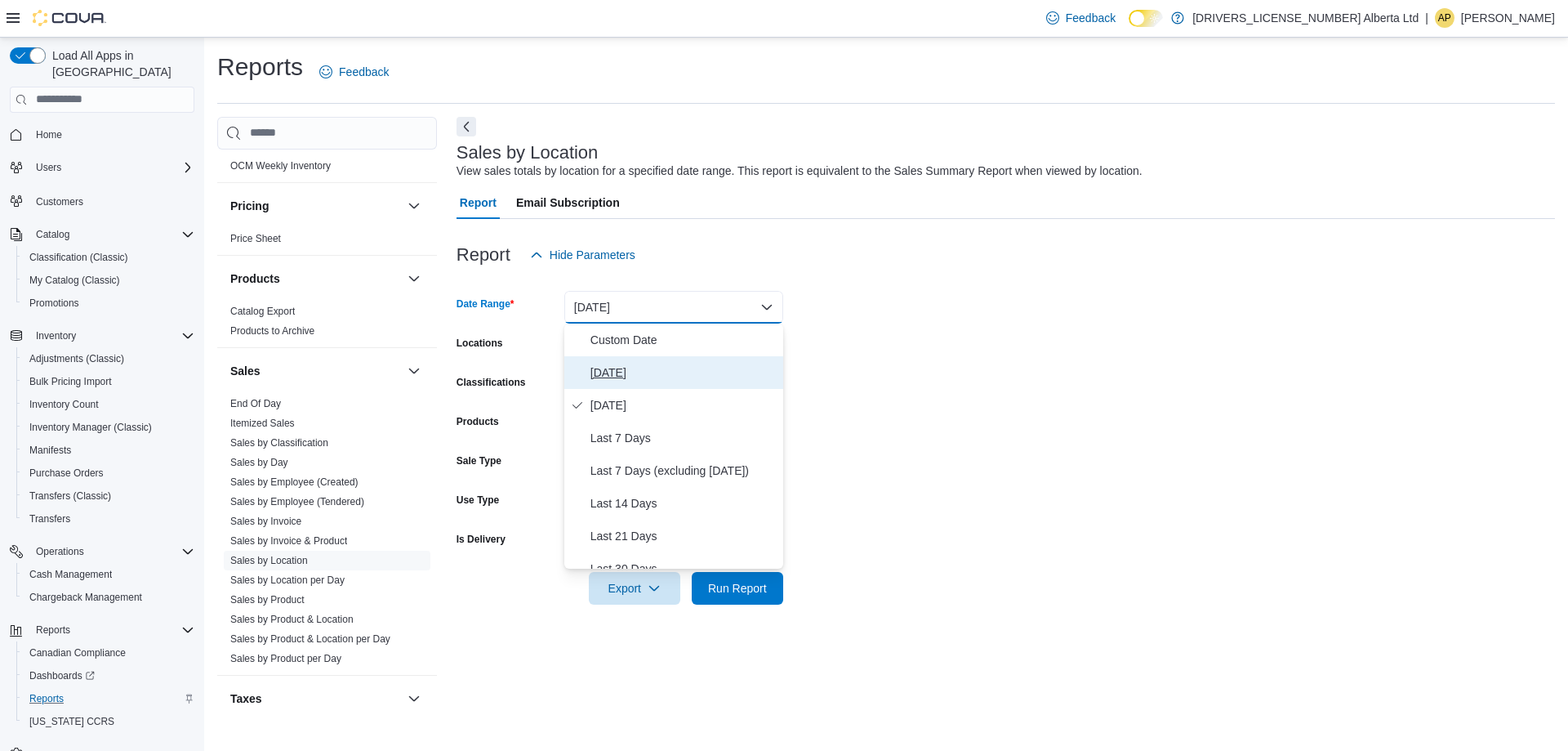
click at [696, 381] on span "[DATE]" at bounding box center [683, 372] width 186 height 20
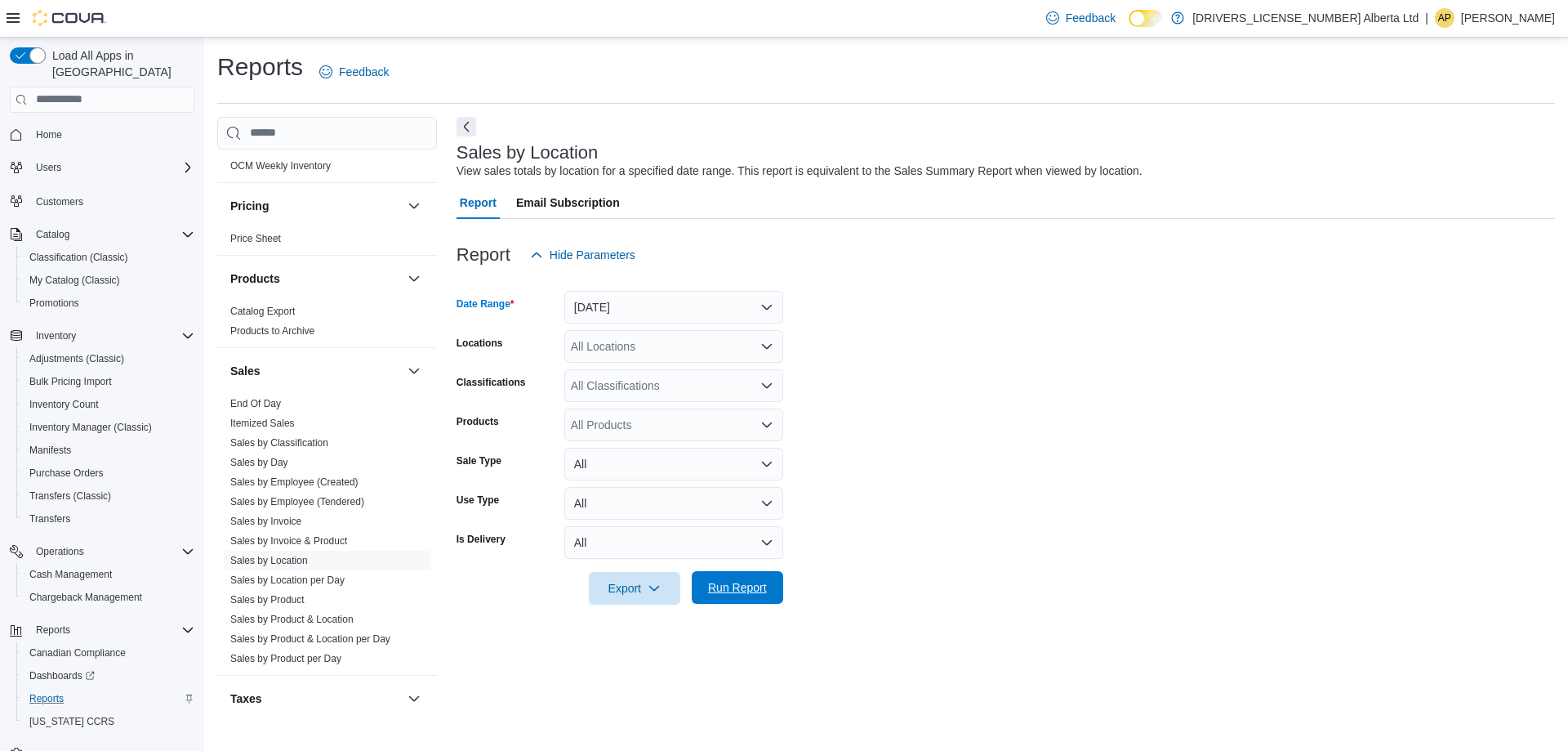
click at [754, 582] on span "Run Report" at bounding box center [737, 587] width 59 height 16
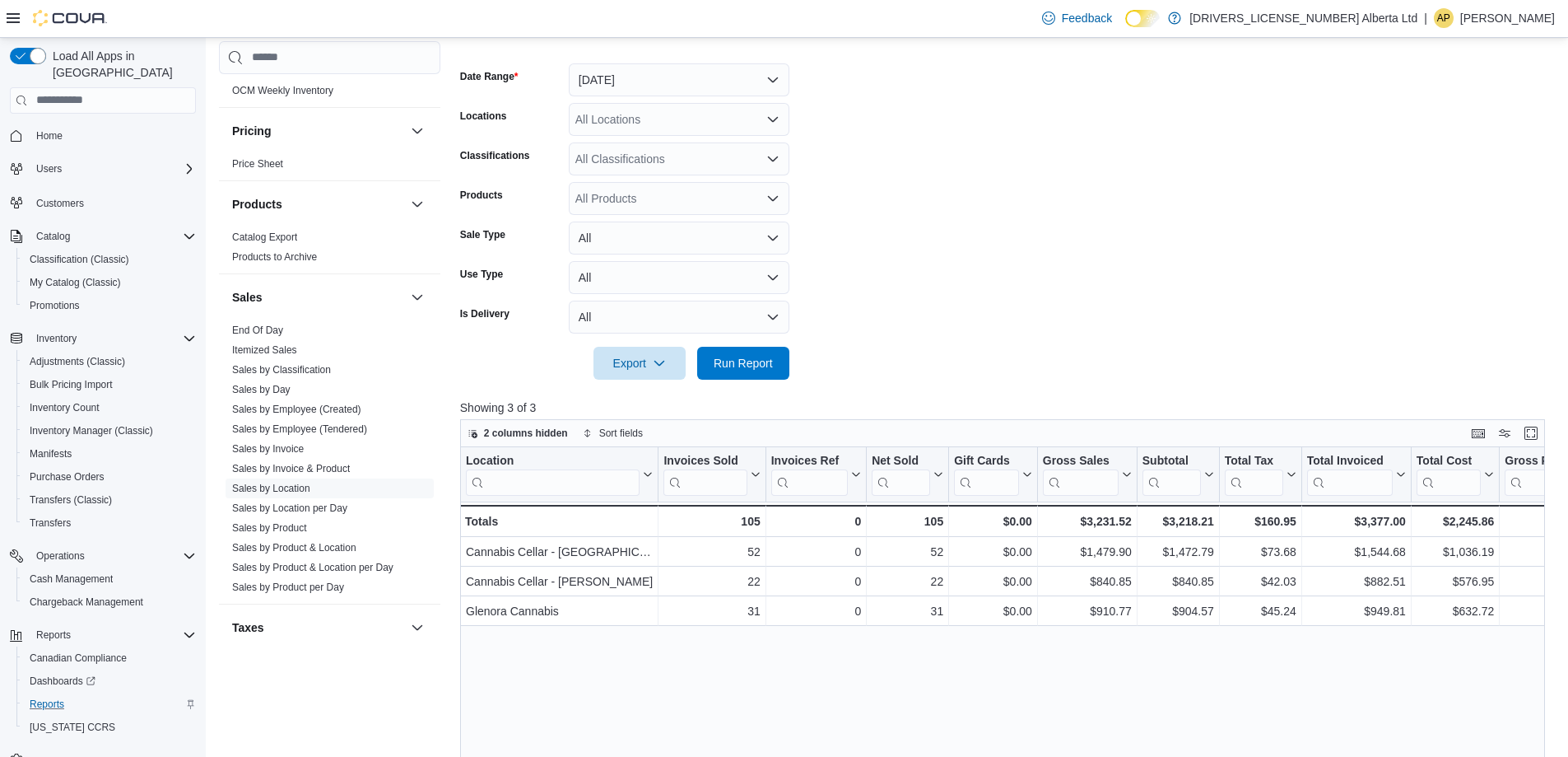
scroll to position [329, 0]
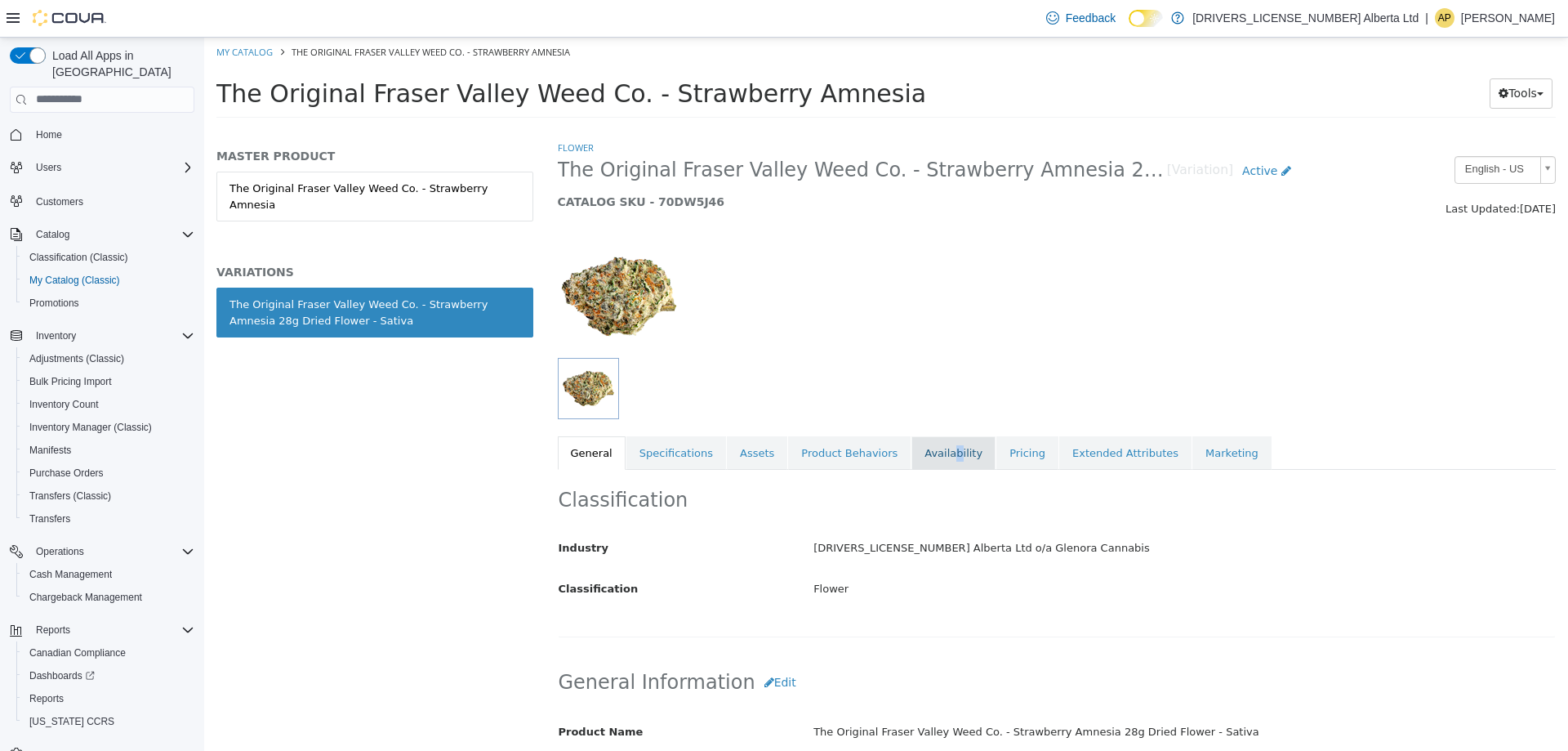
drag, startPoint x: 924, startPoint y: 441, endPoint x: 946, endPoint y: 444, distance: 22.2
click at [925, 442] on link "Availability" at bounding box center [954, 452] width 84 height 34
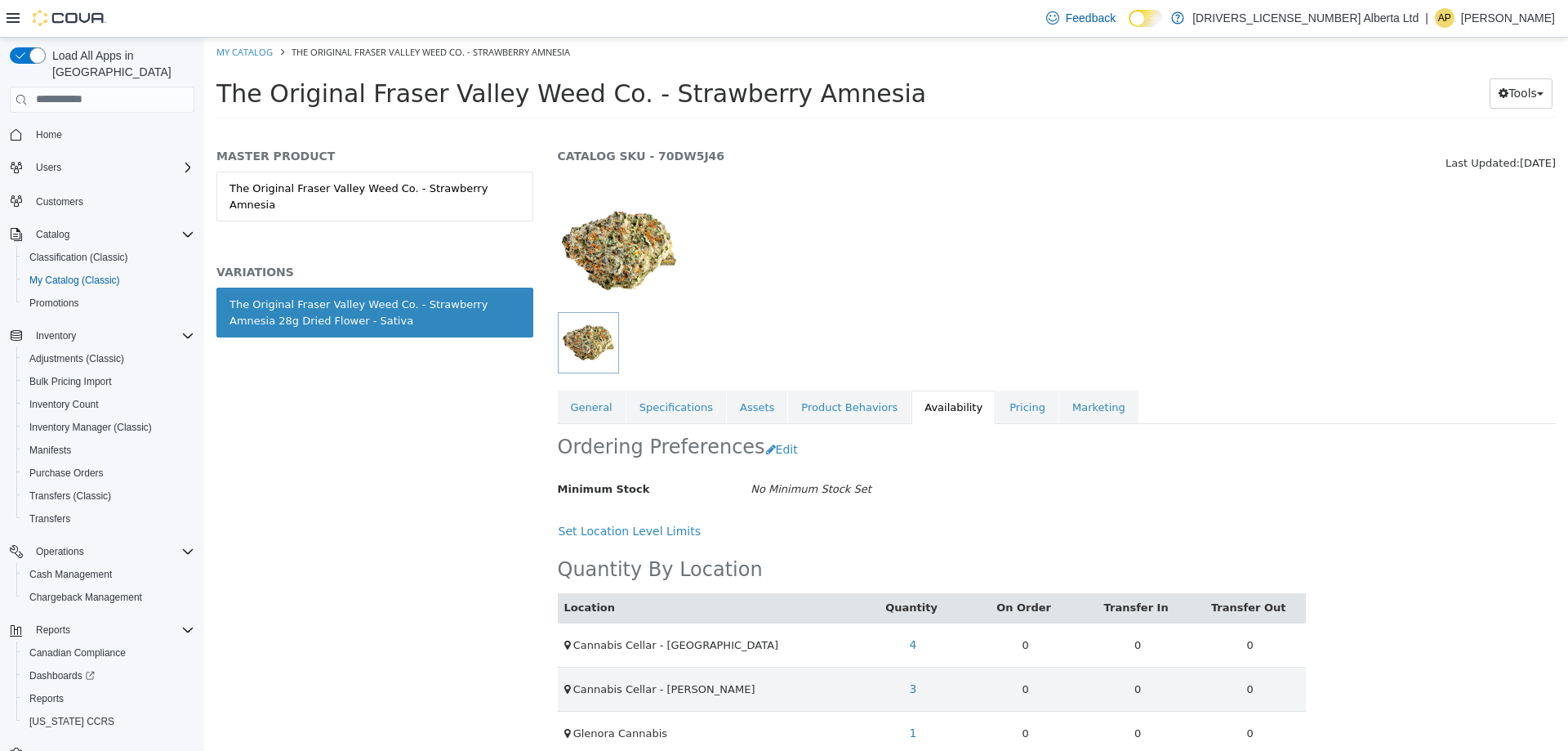
scroll to position [68, 0]
